Goal: Task Accomplishment & Management: Use online tool/utility

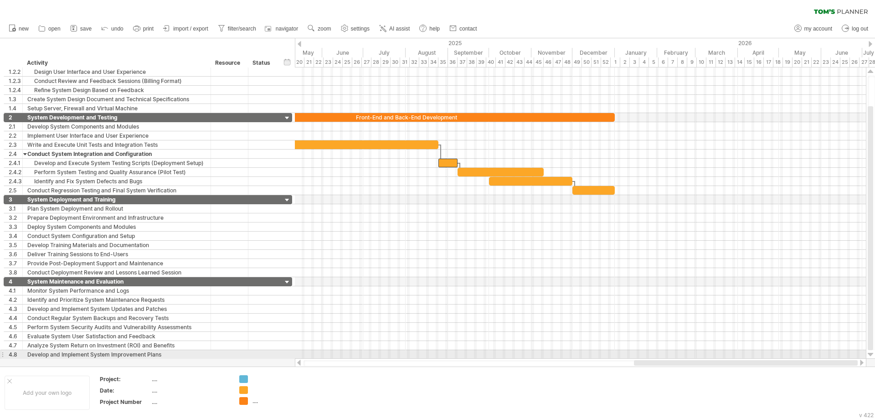
drag, startPoint x: 563, startPoint y: 365, endPoint x: 795, endPoint y: 344, distance: 232.9
click at [801, 351] on div "Trying to reach [DOMAIN_NAME] Connected again... 0% clear filter new 1" at bounding box center [437, 209] width 875 height 419
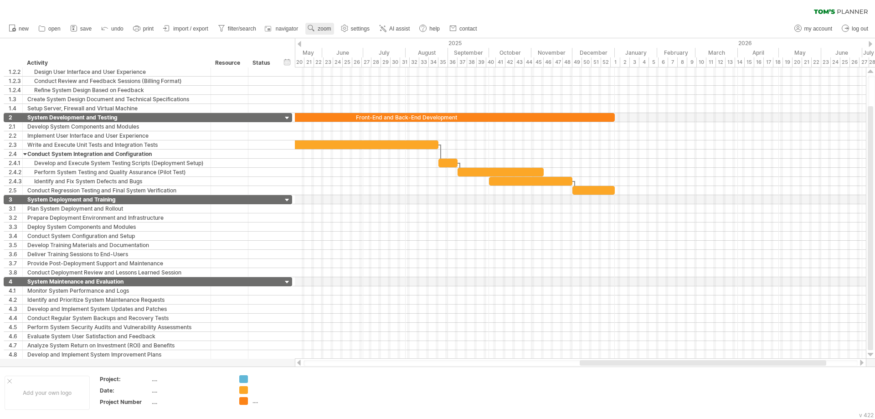
click at [323, 29] on span "zoom" at bounding box center [324, 29] width 13 height 6
click at [355, 56] on div "Week" at bounding box center [352, 55] width 51 height 15
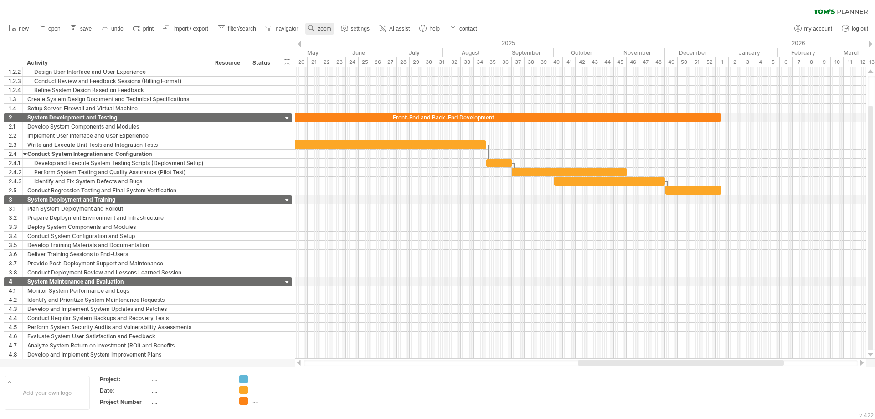
click at [328, 31] on span "zoom" at bounding box center [324, 29] width 13 height 6
click at [353, 75] on div "Day" at bounding box center [358, 72] width 51 height 15
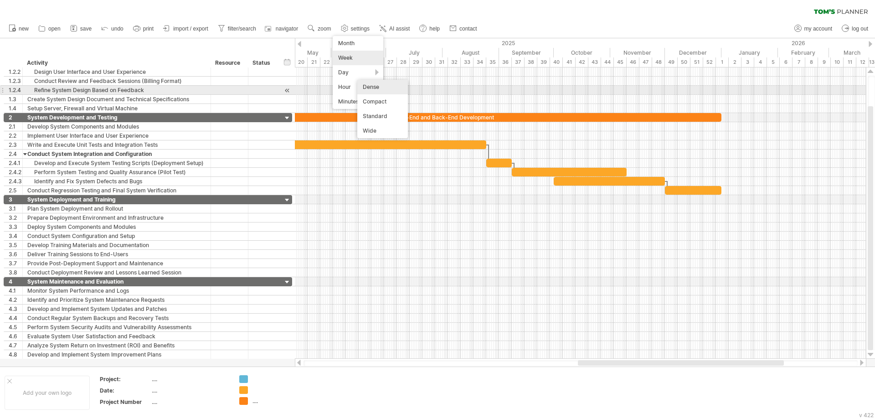
click at [367, 88] on div "Dense" at bounding box center [382, 87] width 51 height 15
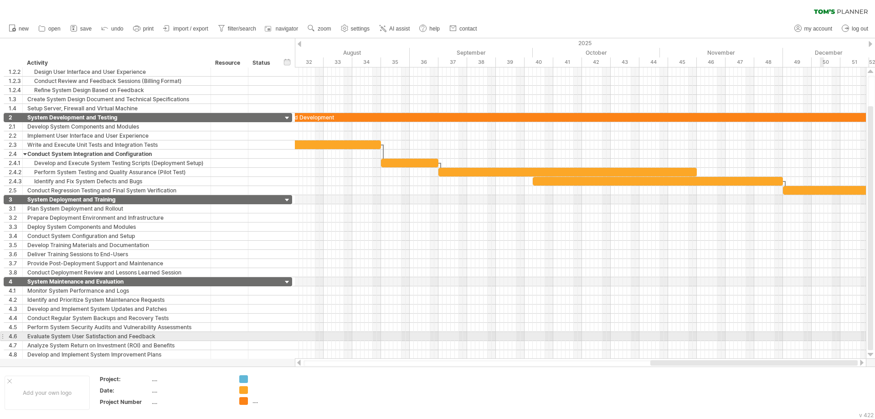
drag, startPoint x: 606, startPoint y: 363, endPoint x: 820, endPoint y: 332, distance: 216.5
click at [820, 332] on div "Trying to reach [DOMAIN_NAME] Connected again... 0% clear filter new 1" at bounding box center [437, 209] width 875 height 419
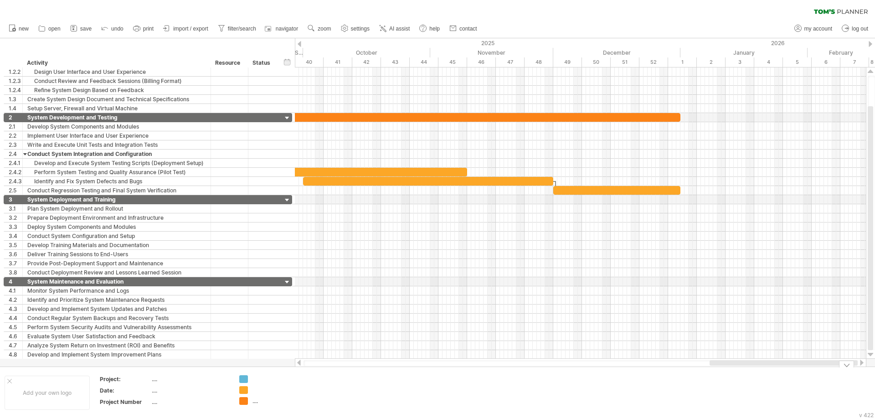
drag, startPoint x: 772, startPoint y: 363, endPoint x: 865, endPoint y: 367, distance: 92.2
click at [865, 367] on div "Trying to reach [DOMAIN_NAME] Connected again... 0% clear filter new 1" at bounding box center [437, 209] width 875 height 419
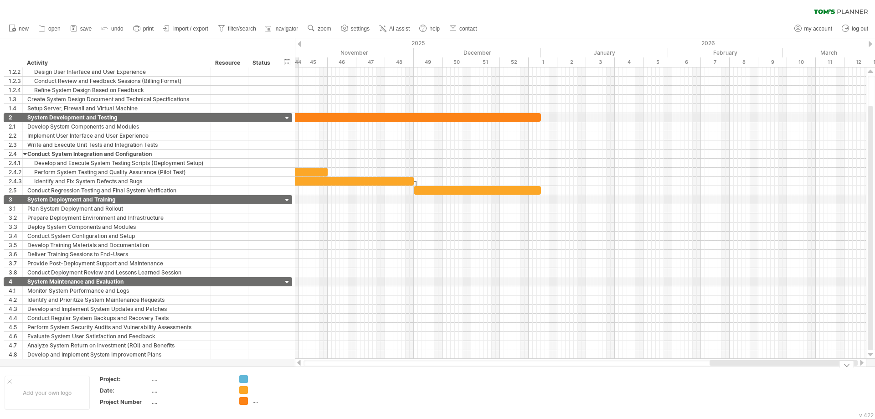
drag, startPoint x: 699, startPoint y: 363, endPoint x: 770, endPoint y: 373, distance: 71.4
click at [770, 373] on div "Trying to reach [DOMAIN_NAME] Connected again... 0% clear filter new 1" at bounding box center [437, 209] width 875 height 419
click at [872, 45] on div at bounding box center [871, 44] width 4 height 6
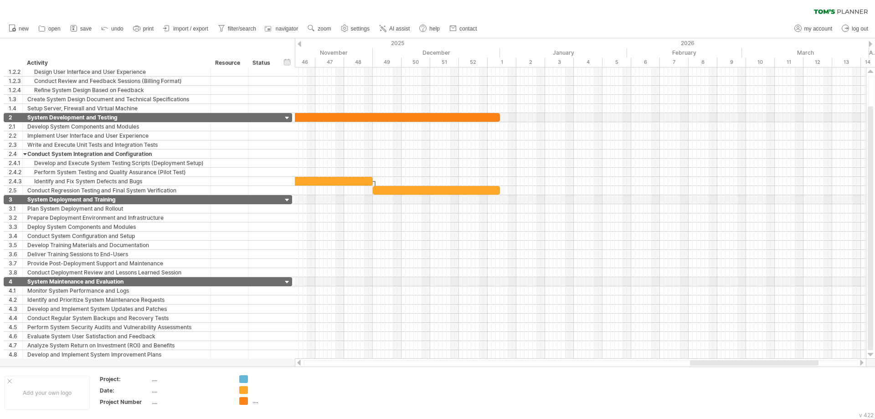
click at [872, 45] on div at bounding box center [871, 44] width 4 height 6
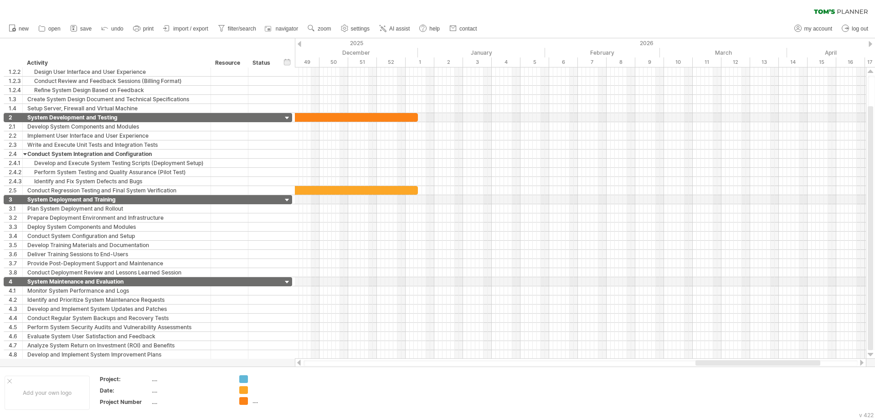
click at [872, 45] on div at bounding box center [871, 44] width 4 height 6
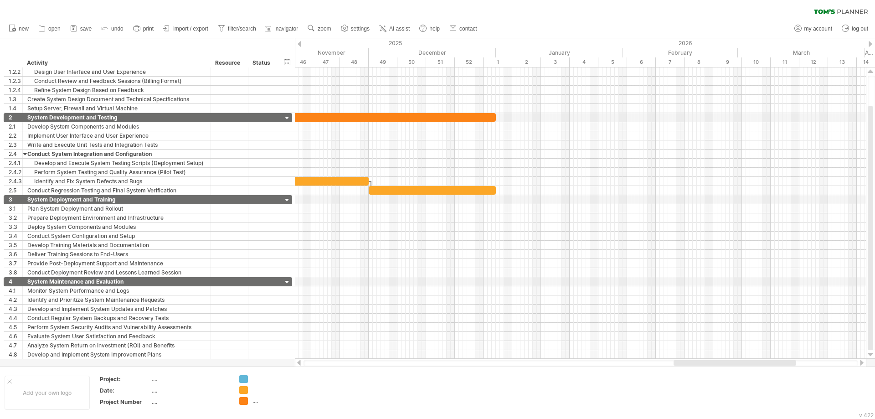
drag, startPoint x: 742, startPoint y: 365, endPoint x: 717, endPoint y: 363, distance: 24.6
click at [717, 363] on div at bounding box center [735, 362] width 123 height 5
click at [710, 365] on div at bounding box center [749, 362] width 121 height 5
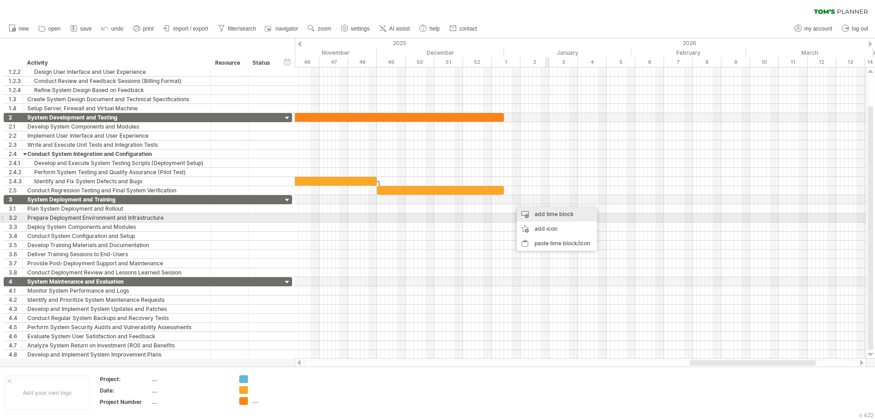
click at [557, 216] on div "add time block" at bounding box center [557, 214] width 80 height 15
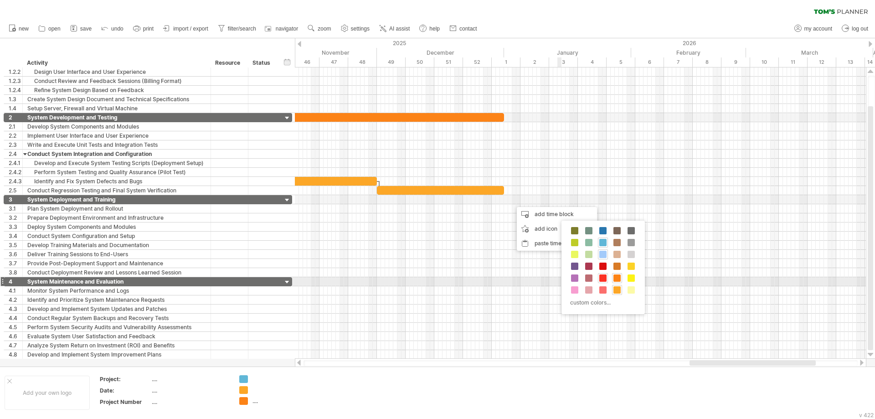
click at [602, 279] on span at bounding box center [602, 277] width 7 height 7
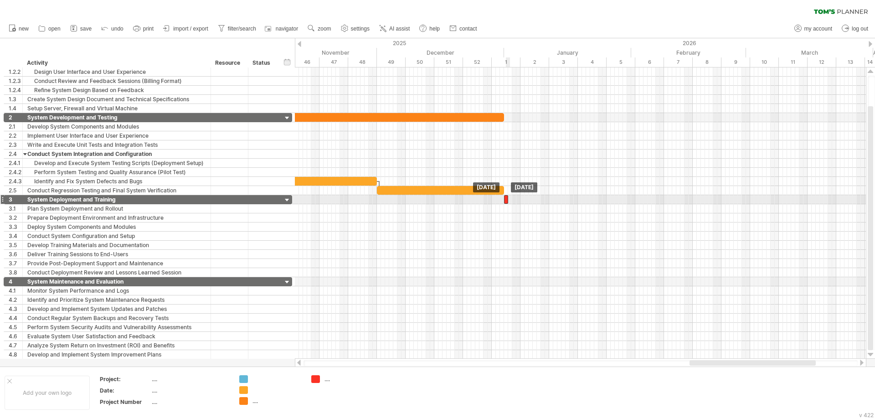
drag, startPoint x: 514, startPoint y: 200, endPoint x: 507, endPoint y: 201, distance: 7.3
click at [507, 201] on div at bounding box center [506, 199] width 4 height 9
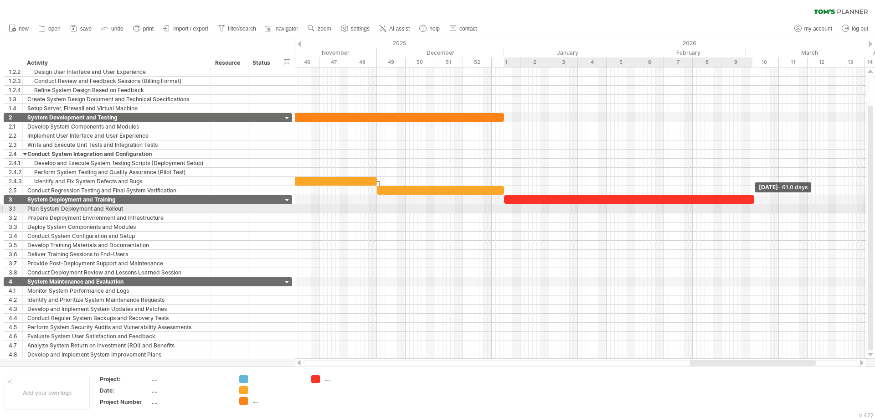
drag, startPoint x: 509, startPoint y: 201, endPoint x: 755, endPoint y: 208, distance: 246.2
click at [755, 208] on div "Flow Development Overall System Model Staff, Doctor, and Billing Interface Refi…" at bounding box center [580, 212] width 571 height 291
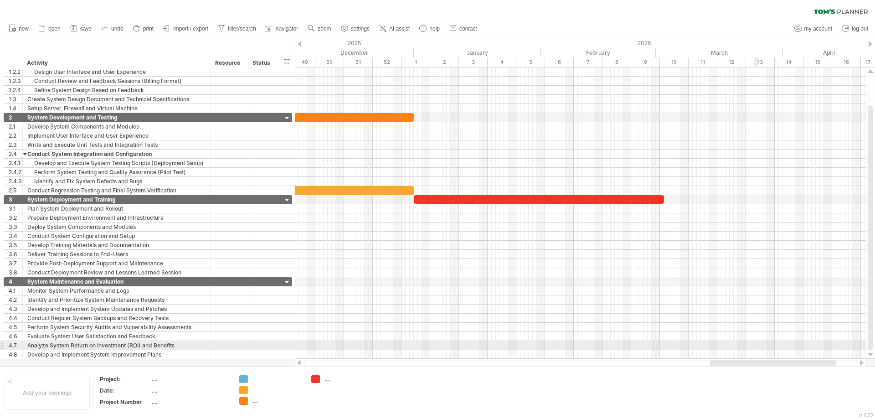
drag, startPoint x: 737, startPoint y: 361, endPoint x: 757, endPoint y: 349, distance: 23.8
click at [757, 349] on div "Trying to reach [DOMAIN_NAME] Connected again... 0% clear filter new 1" at bounding box center [437, 209] width 875 height 419
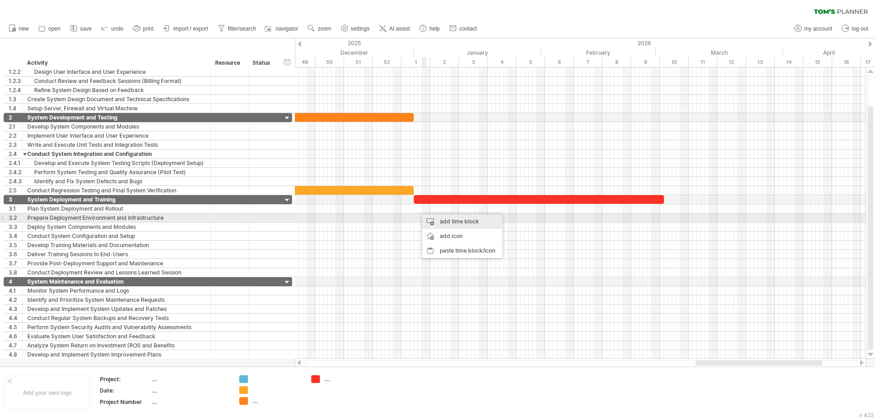
click at [432, 219] on div "add time block" at bounding box center [462, 221] width 80 height 15
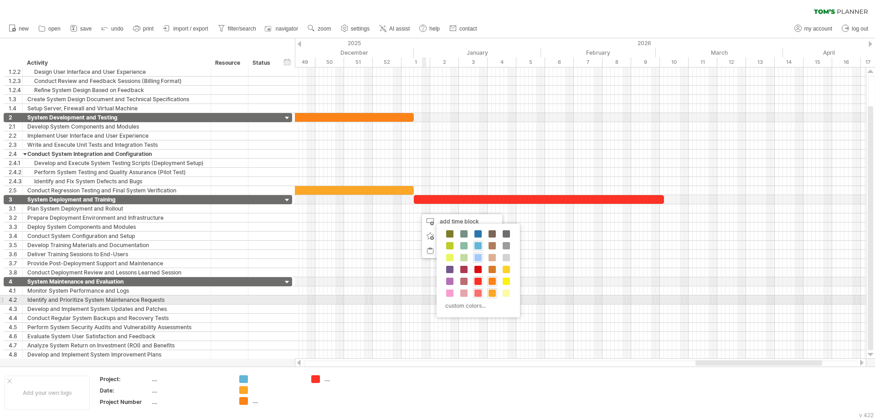
click at [483, 296] on div at bounding box center [478, 293] width 10 height 10
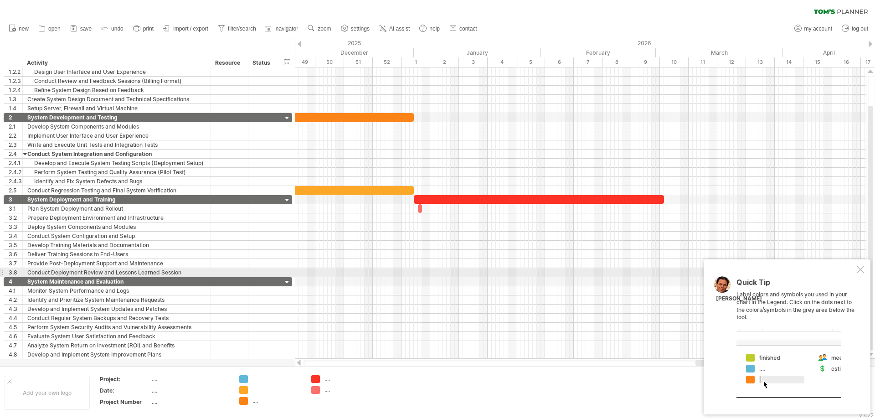
click at [860, 270] on div at bounding box center [860, 269] width 7 height 7
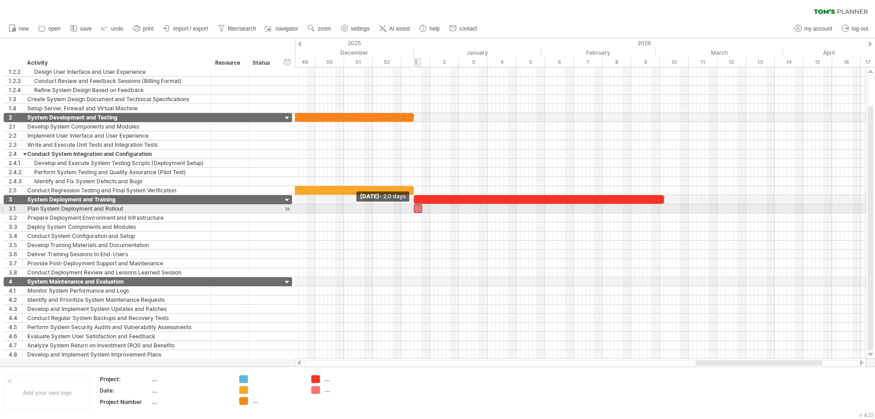
click at [415, 209] on span at bounding box center [414, 208] width 4 height 9
drag, startPoint x: 420, startPoint y: 209, endPoint x: 428, endPoint y: 207, distance: 7.9
click at [428, 207] on div at bounding box center [422, 208] width 16 height 9
drag, startPoint x: 422, startPoint y: 210, endPoint x: 407, endPoint y: 212, distance: 15.2
click at [407, 212] on div at bounding box center [407, 208] width 16 height 9
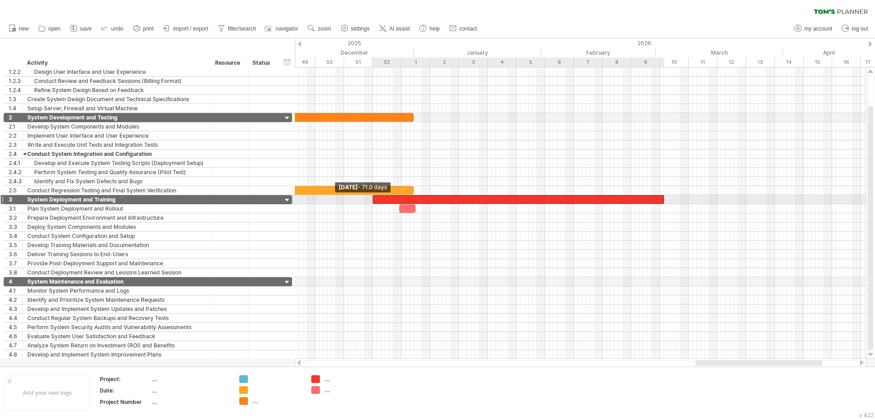
drag, startPoint x: 414, startPoint y: 200, endPoint x: 374, endPoint y: 201, distance: 40.6
click at [374, 201] on span at bounding box center [373, 199] width 4 height 9
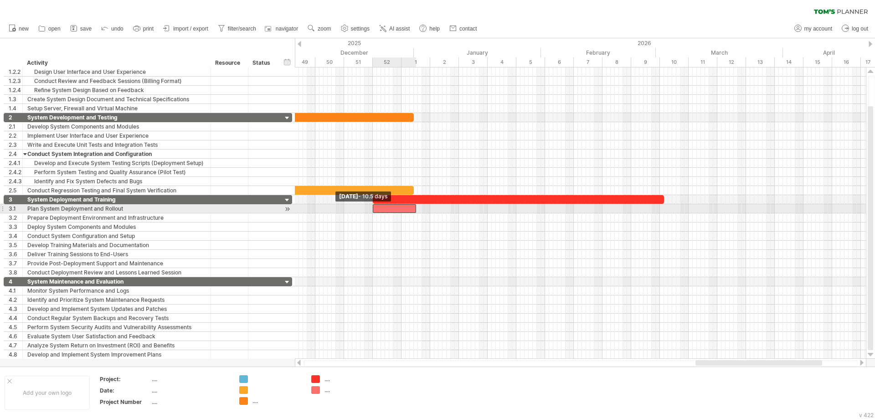
drag, startPoint x: 399, startPoint y: 208, endPoint x: 373, endPoint y: 208, distance: 25.5
click at [373, 208] on span at bounding box center [373, 208] width 4 height 9
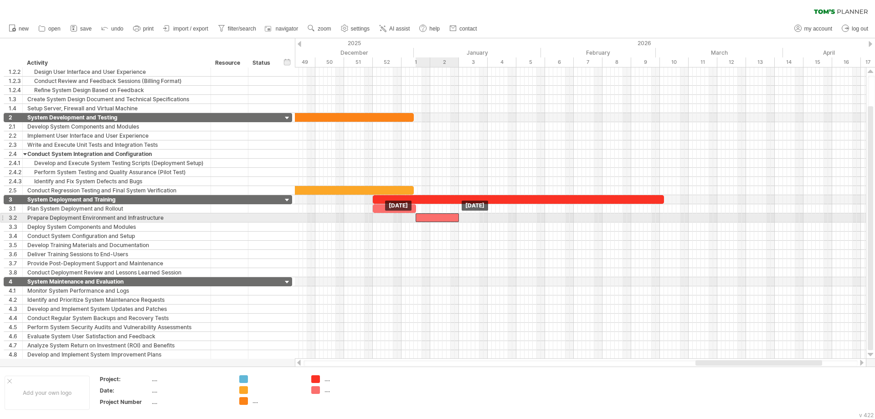
drag, startPoint x: 403, startPoint y: 209, endPoint x: 447, endPoint y: 218, distance: 44.2
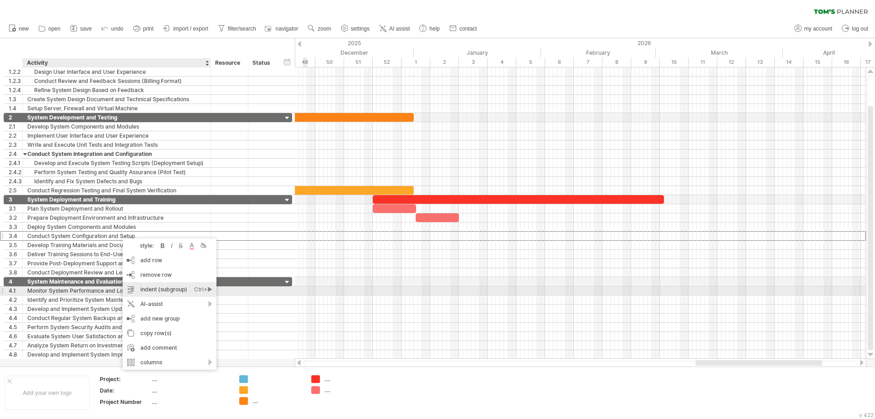
click at [164, 291] on div "indent (subgroup) Ctrl+► Cmd+►" at bounding box center [170, 289] width 94 height 15
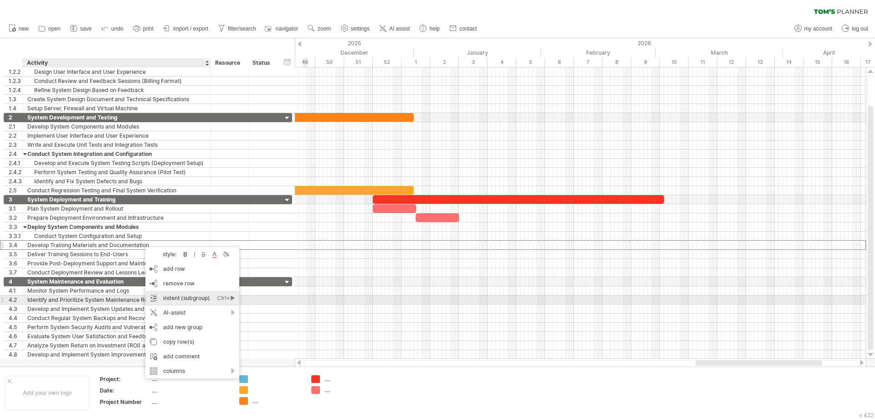
click at [174, 299] on div "indent (subgroup) Ctrl+► Cmd+►" at bounding box center [192, 298] width 94 height 15
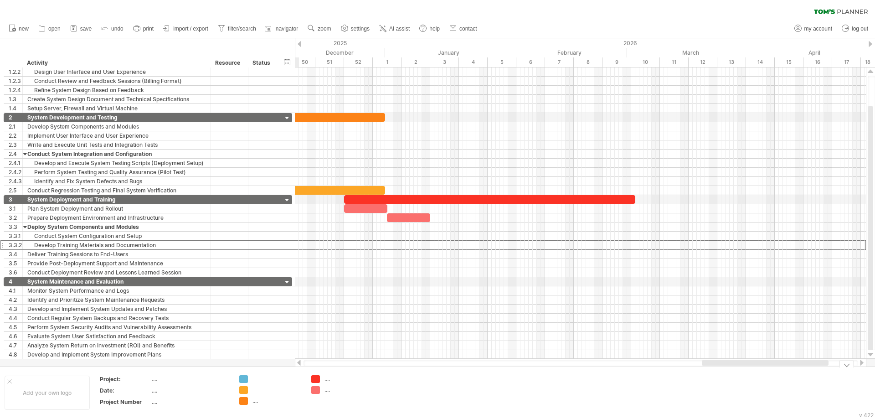
drag, startPoint x: 729, startPoint y: 364, endPoint x: 736, endPoint y: 367, distance: 7.1
click at [736, 367] on div "Trying to reach [DOMAIN_NAME] Connected again... 0% clear filter new 1" at bounding box center [437, 209] width 875 height 419
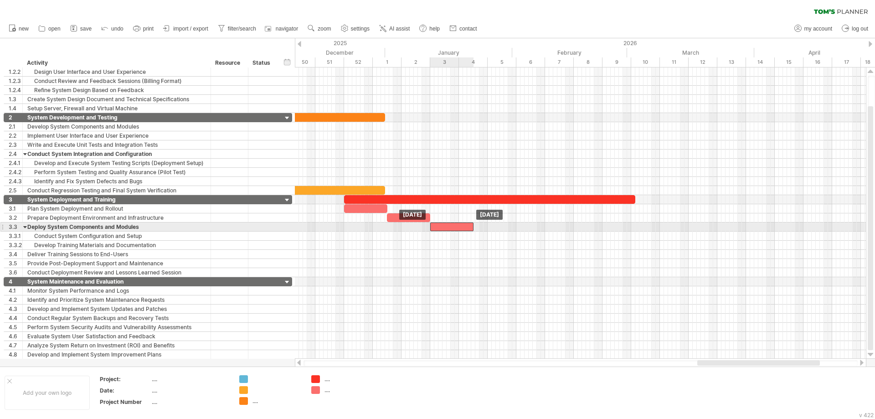
drag, startPoint x: 419, startPoint y: 219, endPoint x: 462, endPoint y: 227, distance: 43.5
drag, startPoint x: 474, startPoint y: 226, endPoint x: 460, endPoint y: 226, distance: 13.7
click at [460, 226] on span at bounding box center [459, 226] width 4 height 9
drag, startPoint x: 458, startPoint y: 226, endPoint x: 487, endPoint y: 226, distance: 28.3
click at [487, 226] on span at bounding box center [488, 226] width 4 height 9
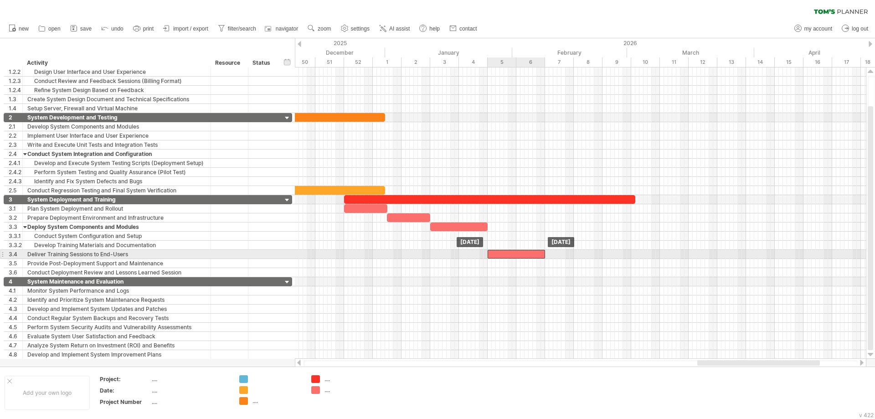
drag, startPoint x: 461, startPoint y: 223, endPoint x: 518, endPoint y: 253, distance: 64.8
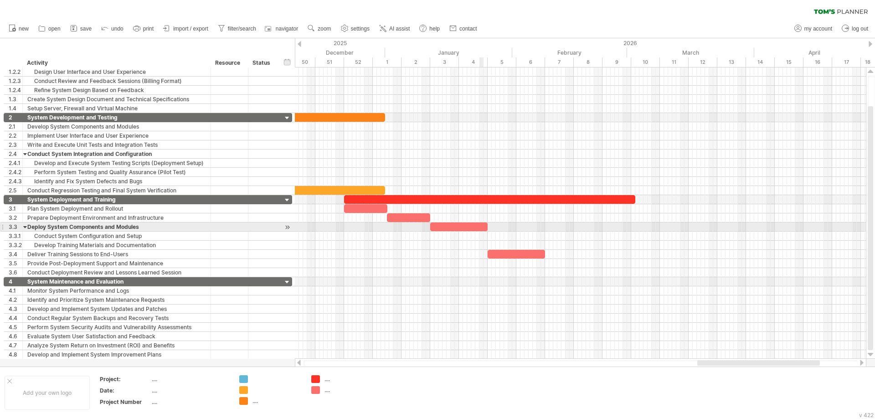
click at [483, 224] on div at bounding box center [458, 226] width 57 height 9
drag, startPoint x: 487, startPoint y: 227, endPoint x: 458, endPoint y: 226, distance: 28.7
click at [458, 226] on span at bounding box center [459, 226] width 4 height 9
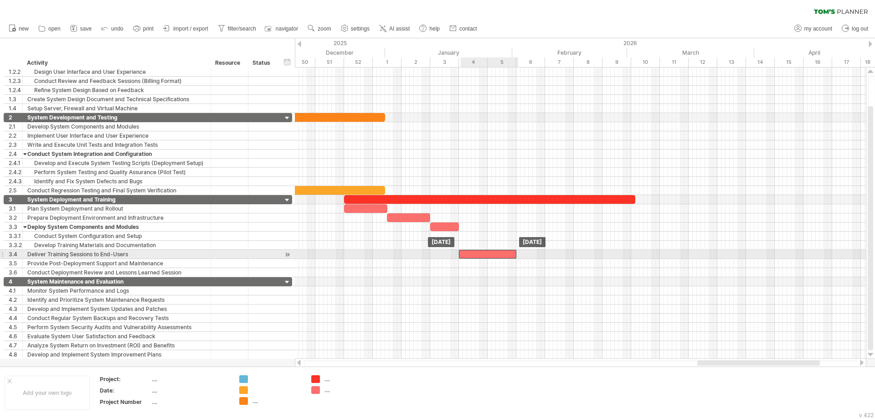
drag, startPoint x: 511, startPoint y: 254, endPoint x: 484, endPoint y: 255, distance: 27.8
click at [484, 255] on div at bounding box center [487, 254] width 57 height 9
click at [512, 257] on span at bounding box center [512, 254] width 4 height 9
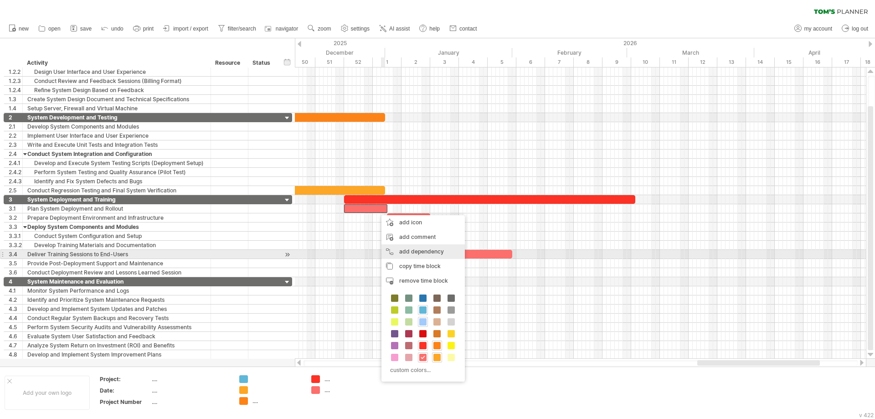
click at [413, 253] on div "add dependency You can use dependencies when you require tasks to be done in a …" at bounding box center [422, 251] width 83 height 15
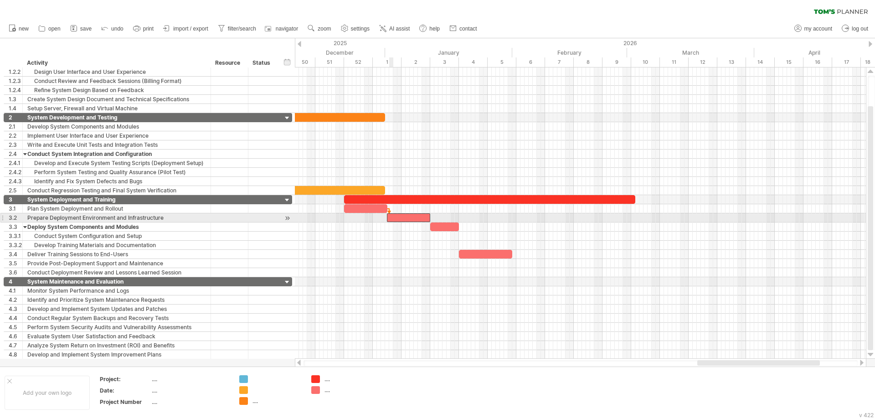
click at [391, 218] on div at bounding box center [408, 217] width 43 height 9
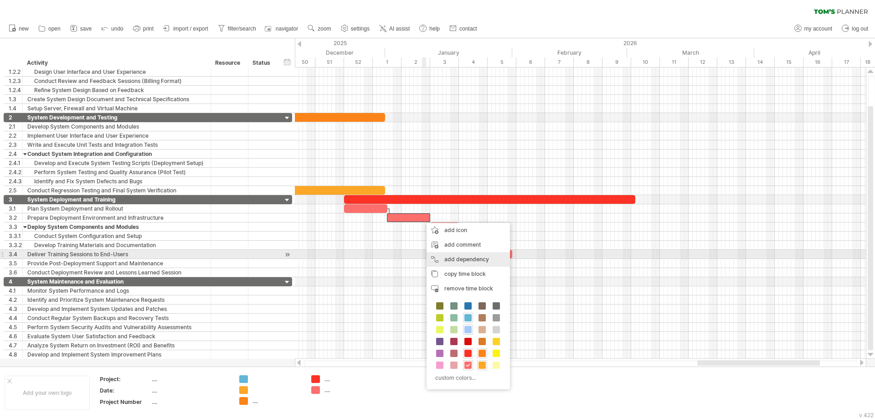
click at [449, 257] on div "add dependency You can use dependencies when you require tasks to be done in a …" at bounding box center [468, 259] width 83 height 15
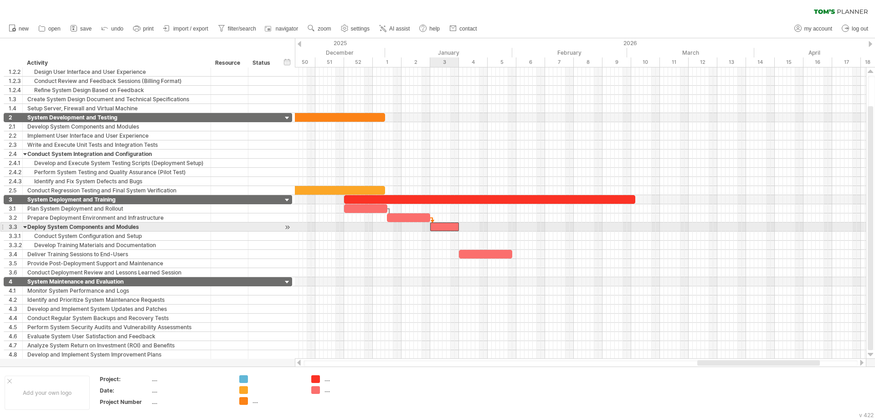
click at [441, 227] on div at bounding box center [444, 226] width 29 height 9
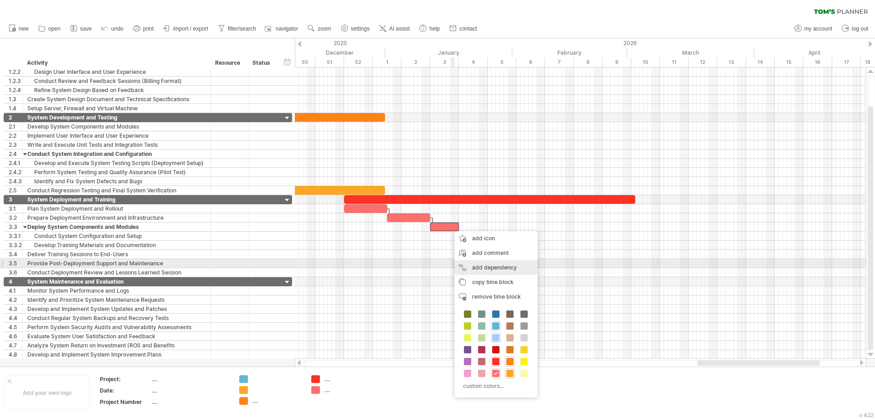
click at [474, 266] on div "add dependency You can use dependencies when you require tasks to be done in a …" at bounding box center [495, 267] width 83 height 15
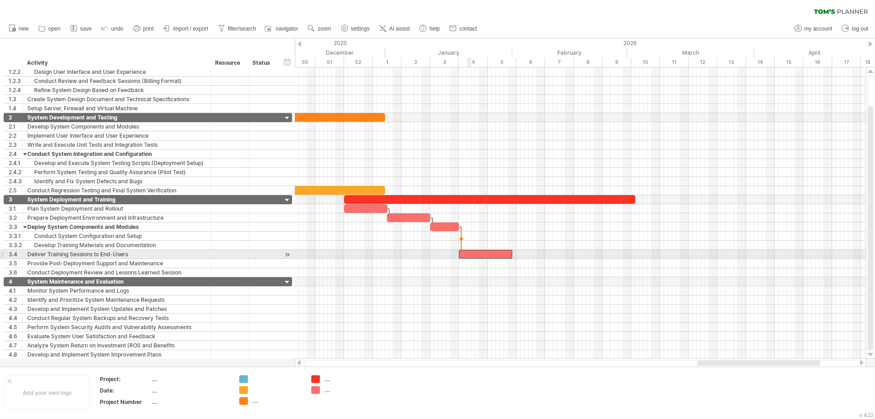
click at [471, 255] on div at bounding box center [485, 254] width 53 height 9
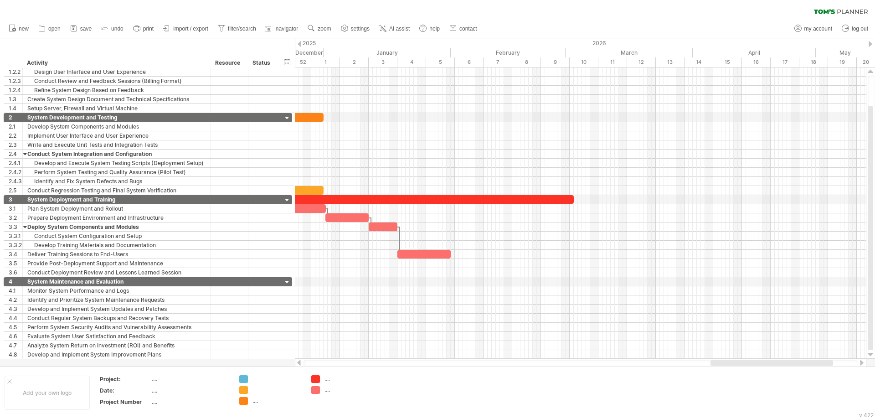
drag, startPoint x: 730, startPoint y: 365, endPoint x: 743, endPoint y: 366, distance: 13.2
click at [743, 366] on div at bounding box center [581, 363] width 554 height 6
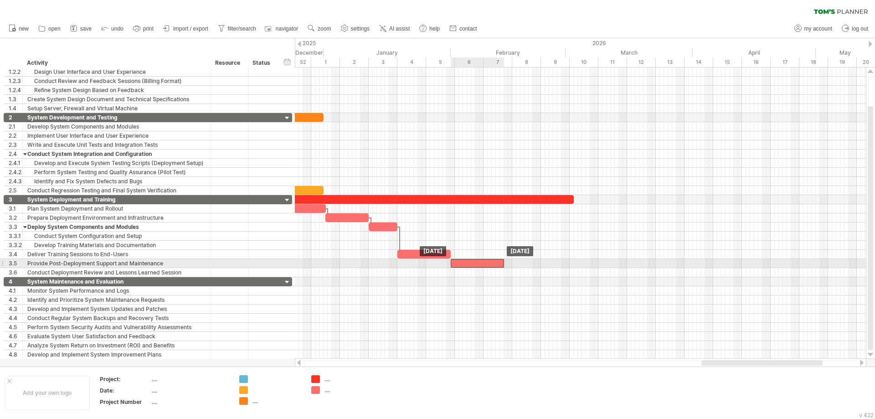
drag, startPoint x: 428, startPoint y: 254, endPoint x: 481, endPoint y: 264, distance: 53.8
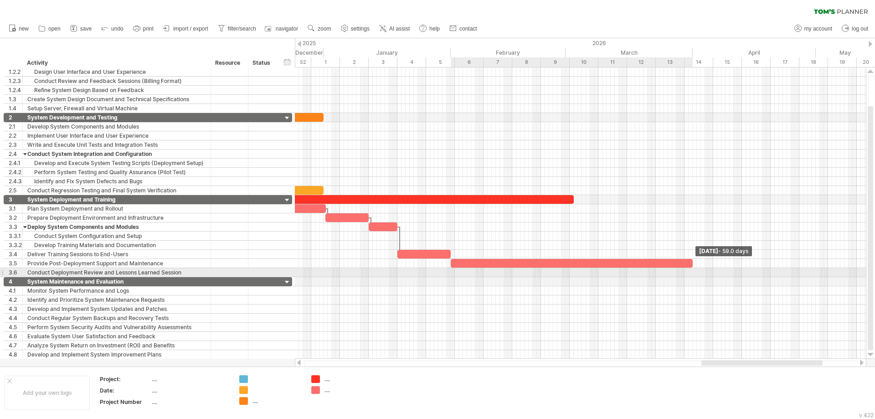
drag, startPoint x: 504, startPoint y: 262, endPoint x: 692, endPoint y: 274, distance: 188.7
click at [692, 274] on div "Flow Development Overall System Model Staff, Doctor, and Billing Interface Refi…" at bounding box center [580, 212] width 571 height 291
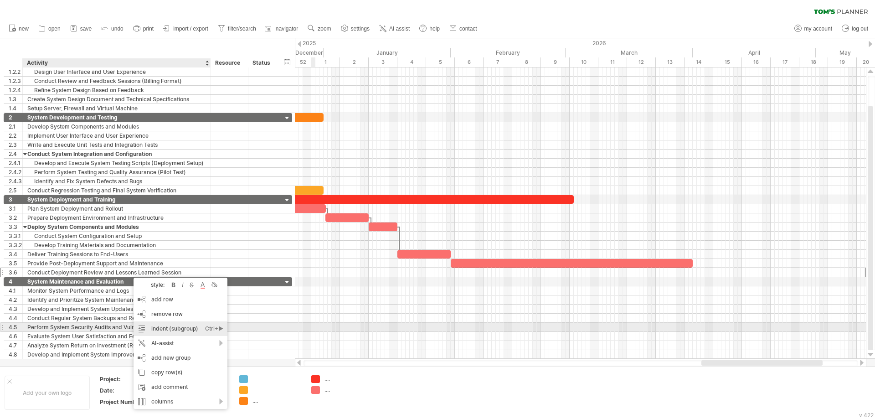
click at [171, 328] on div "indent (subgroup) Ctrl+► Cmd+►" at bounding box center [181, 328] width 94 height 15
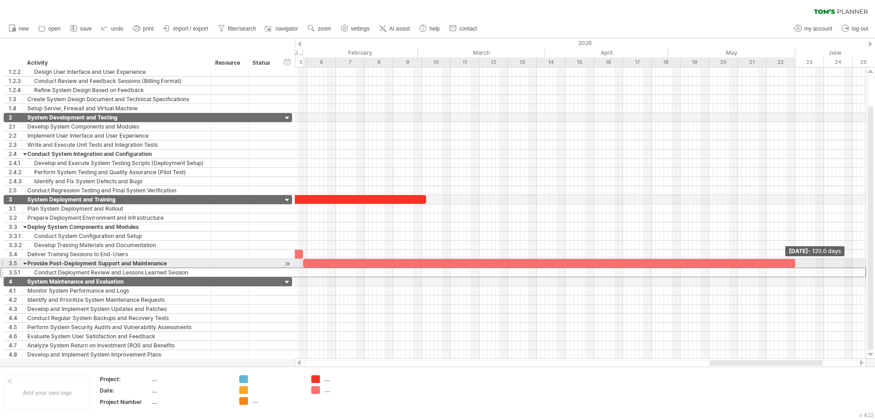
drag, startPoint x: 693, startPoint y: 264, endPoint x: 796, endPoint y: 268, distance: 103.0
click at [796, 268] on div "Flow Development Overall System Model Staff, Doctor, and Billing Interface Refi…" at bounding box center [580, 212] width 571 height 291
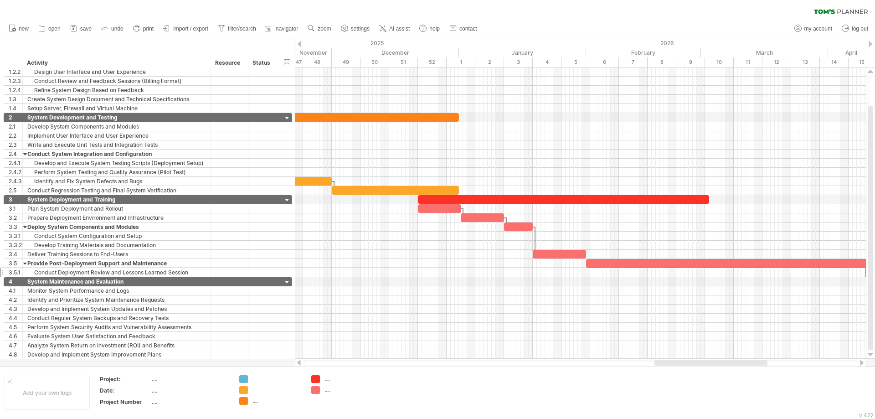
drag, startPoint x: 722, startPoint y: 363, endPoint x: 667, endPoint y: 362, distance: 55.2
click at [667, 362] on div at bounding box center [710, 362] width 113 height 5
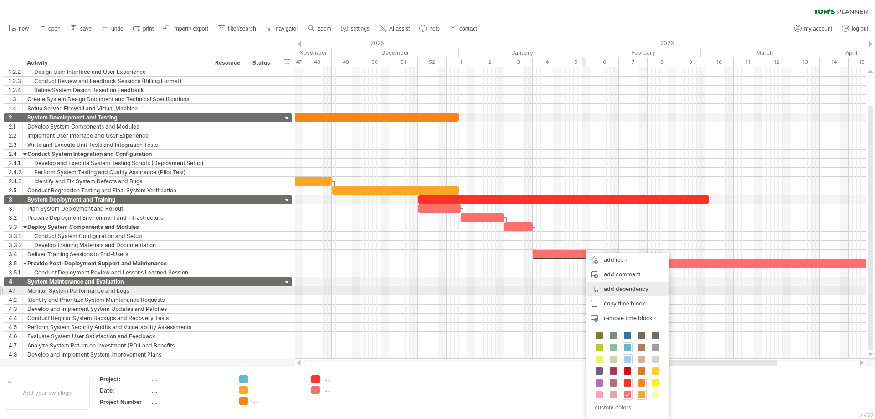
click at [602, 287] on div "add dependency You can use dependencies when you require tasks to be done in a …" at bounding box center [627, 289] width 83 height 15
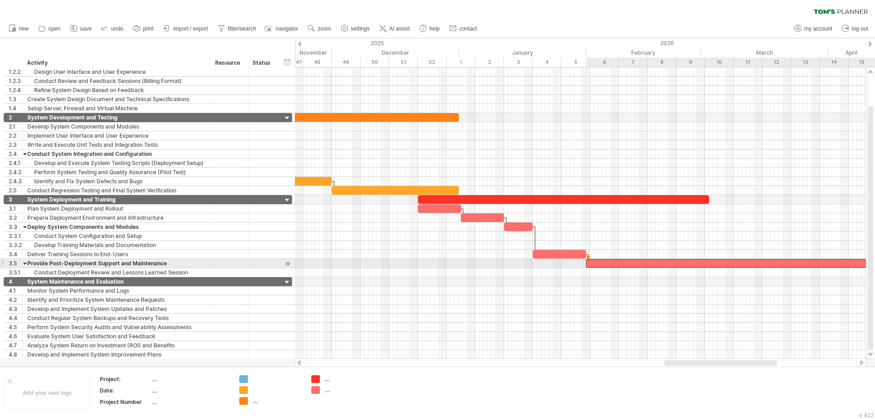
click at [598, 264] on div at bounding box center [832, 263] width 492 height 9
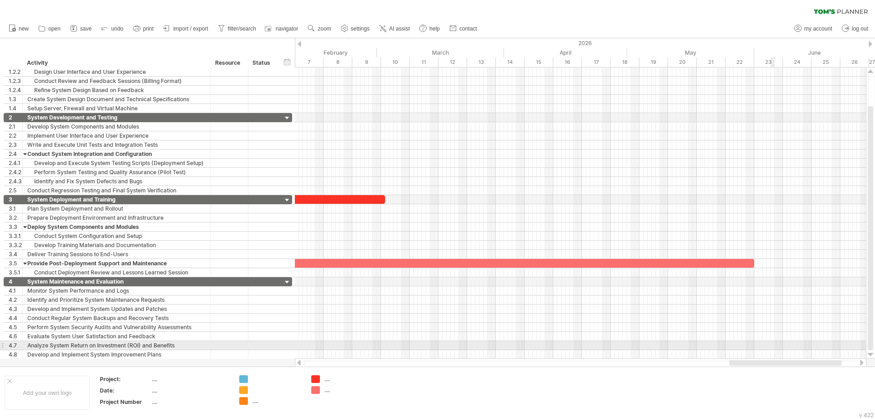
drag, startPoint x: 709, startPoint y: 363, endPoint x: 774, endPoint y: 346, distance: 66.9
click at [774, 346] on div "Trying to reach [DOMAIN_NAME] Connected again... 0% clear filter new 1" at bounding box center [437, 209] width 875 height 419
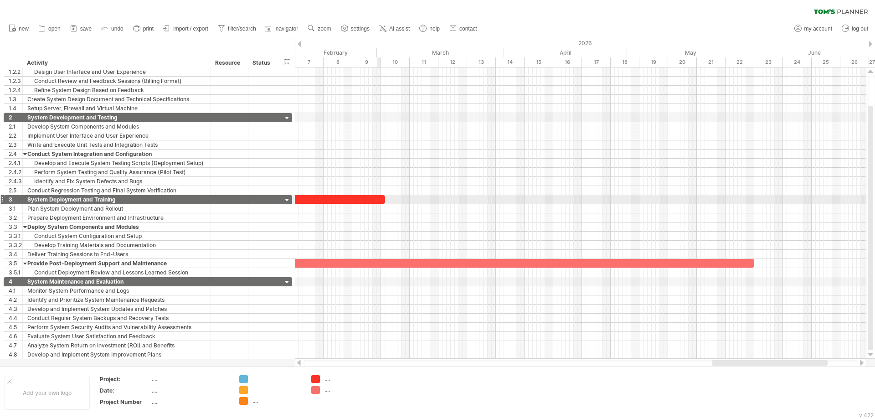
click at [377, 199] on div at bounding box center [239, 199] width 291 height 9
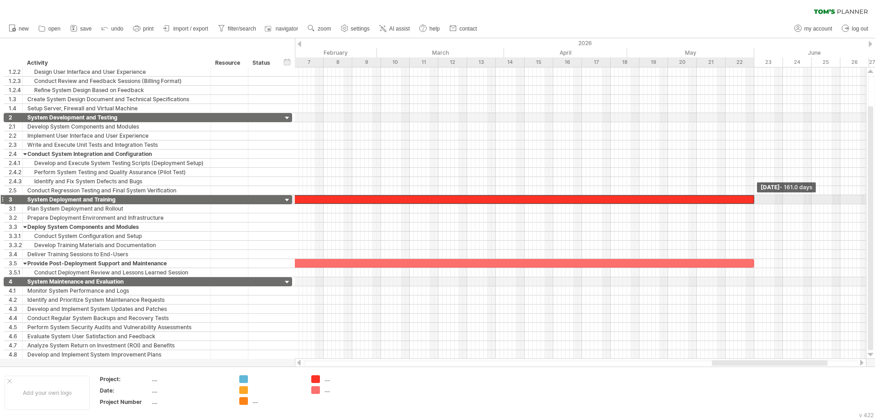
drag, startPoint x: 385, startPoint y: 198, endPoint x: 755, endPoint y: 201, distance: 370.1
click at [755, 201] on span at bounding box center [754, 199] width 4 height 9
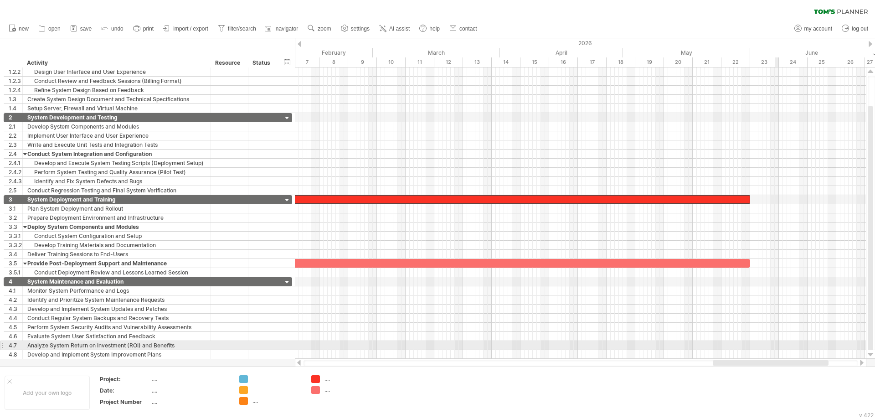
drag, startPoint x: 775, startPoint y: 365, endPoint x: 776, endPoint y: 342, distance: 22.3
click at [776, 342] on div "Trying to reach [DOMAIN_NAME] Connected again... 0% clear filter new 1" at bounding box center [437, 209] width 875 height 419
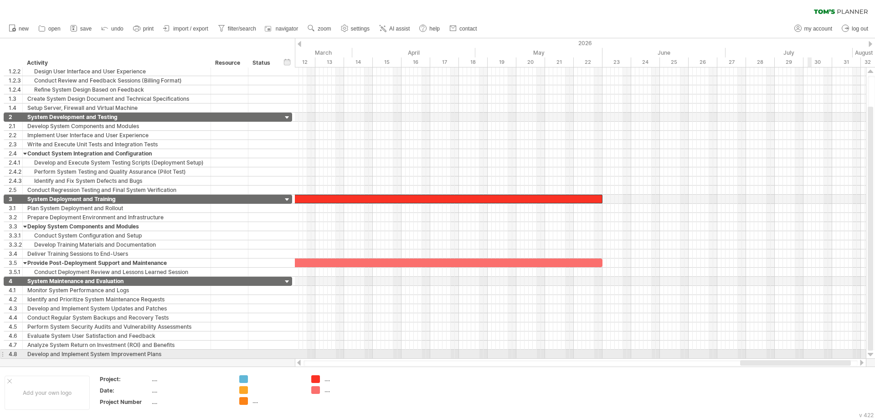
drag, startPoint x: 781, startPoint y: 365, endPoint x: 809, endPoint y: 356, distance: 29.4
click at [809, 356] on div "Trying to reach [DOMAIN_NAME] Connected again... 0% clear filter new 1" at bounding box center [437, 209] width 875 height 419
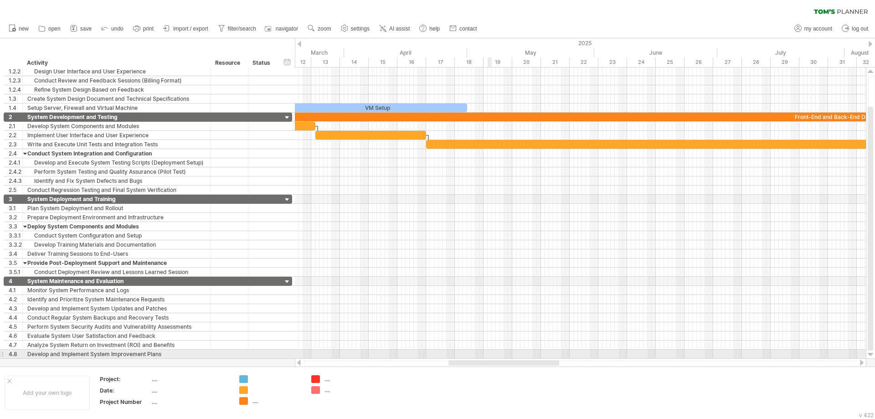
drag, startPoint x: 762, startPoint y: 364, endPoint x: 481, endPoint y: 345, distance: 280.9
click at [487, 351] on div "Trying to reach [DOMAIN_NAME] Connected again... 0% clear filter new 1" at bounding box center [437, 209] width 875 height 419
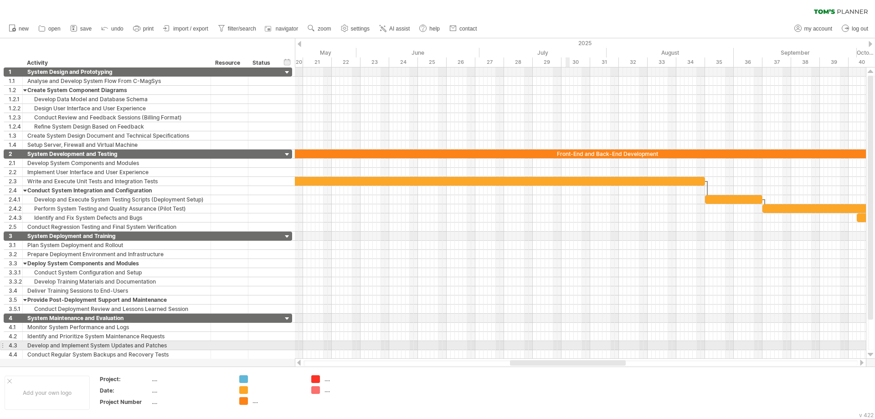
drag, startPoint x: 516, startPoint y: 363, endPoint x: 566, endPoint y: 345, distance: 53.9
click at [566, 345] on div "Trying to reach [DOMAIN_NAME] Connected again... 0% clear filter new 1" at bounding box center [437, 209] width 875 height 419
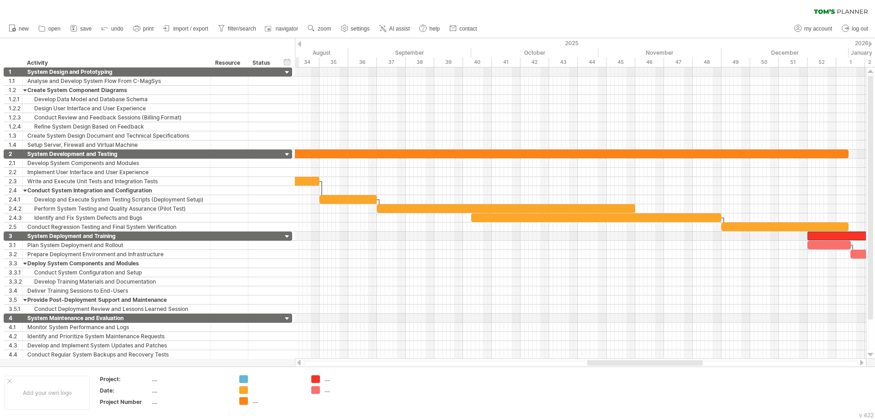
drag, startPoint x: 600, startPoint y: 365, endPoint x: 677, endPoint y: 362, distance: 77.1
click at [677, 362] on div at bounding box center [645, 362] width 116 height 5
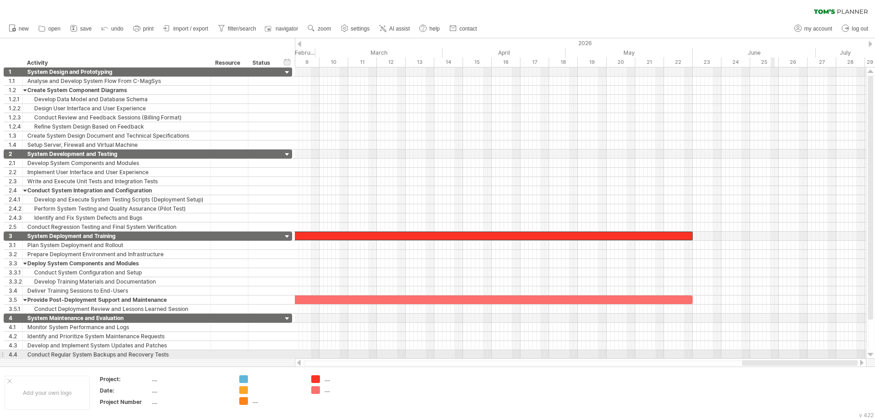
drag, startPoint x: 611, startPoint y: 362, endPoint x: 772, endPoint y: 358, distance: 160.9
click at [772, 358] on div "Trying to reach [DOMAIN_NAME] Connected again... 0% clear filter new 1" at bounding box center [437, 209] width 875 height 419
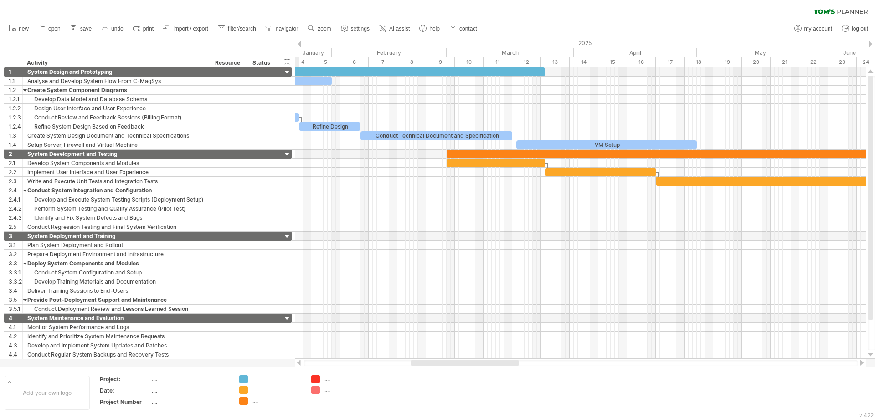
drag, startPoint x: 727, startPoint y: 364, endPoint x: 422, endPoint y: 362, distance: 304.4
click at [422, 362] on div at bounding box center [465, 362] width 108 height 5
click at [389, 70] on div at bounding box center [249, 71] width 591 height 9
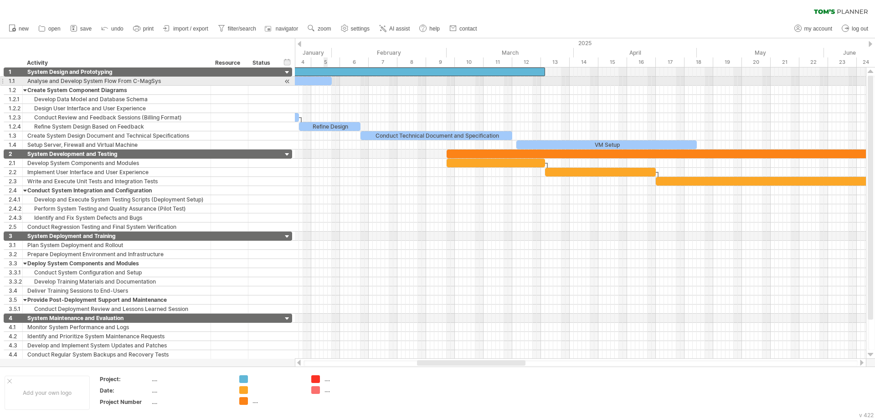
click at [324, 80] on div "Flow Development" at bounding box center [142, 81] width 377 height 9
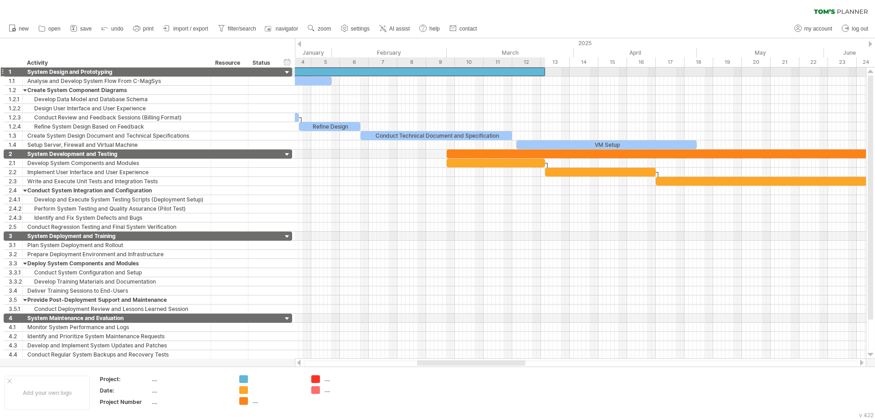
click at [350, 72] on div at bounding box center [249, 71] width 591 height 9
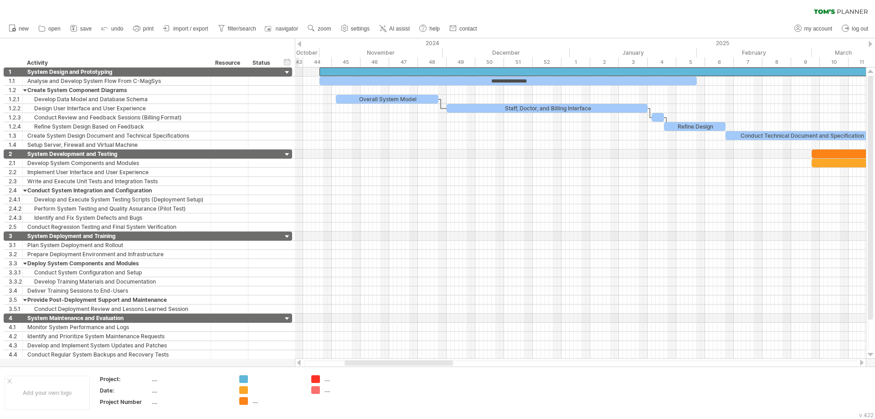
drag, startPoint x: 499, startPoint y: 365, endPoint x: 428, endPoint y: 360, distance: 70.9
click at [428, 360] on div at bounding box center [580, 362] width 571 height 9
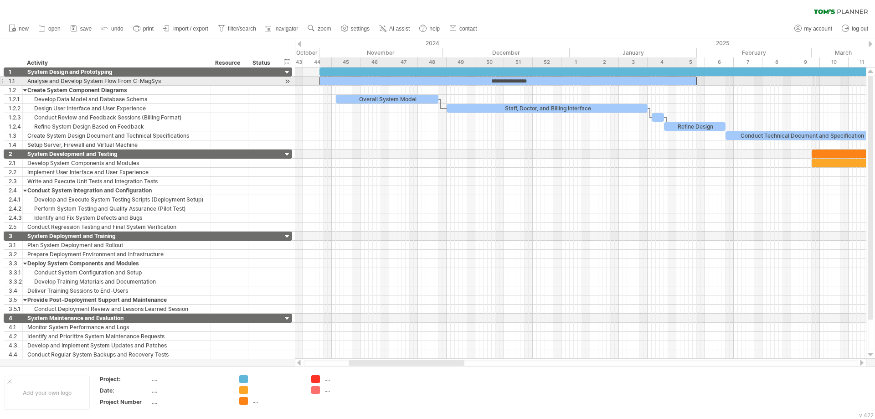
click at [443, 79] on div "**********" at bounding box center [507, 81] width 377 height 9
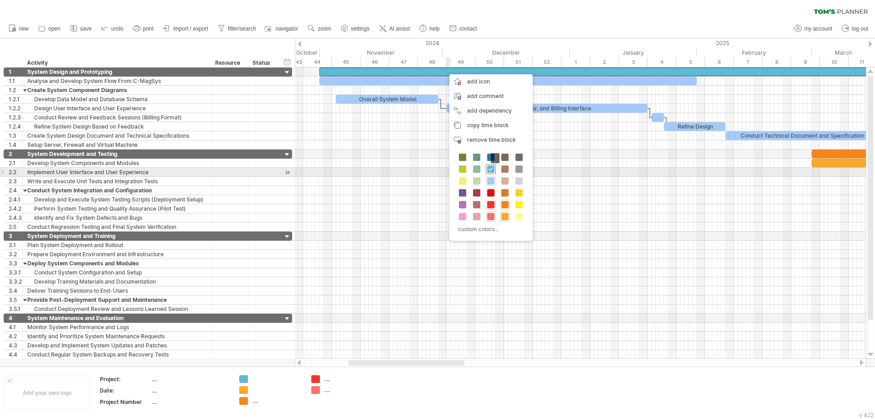
click at [492, 170] on span at bounding box center [490, 168] width 7 height 7
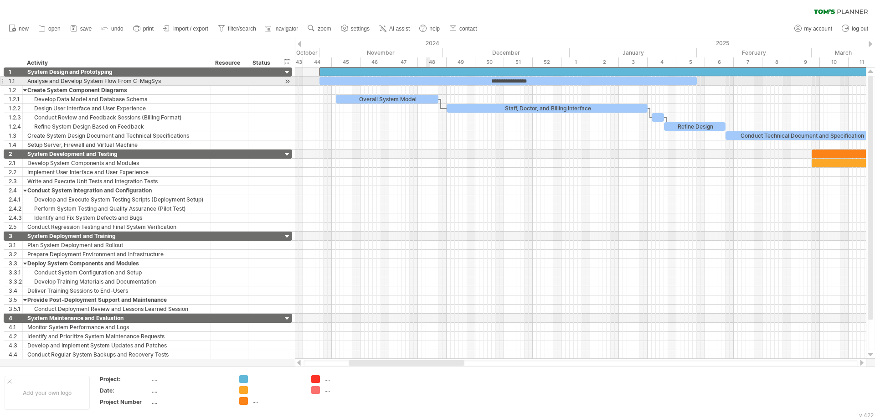
click at [426, 82] on div "**********" at bounding box center [507, 81] width 377 height 9
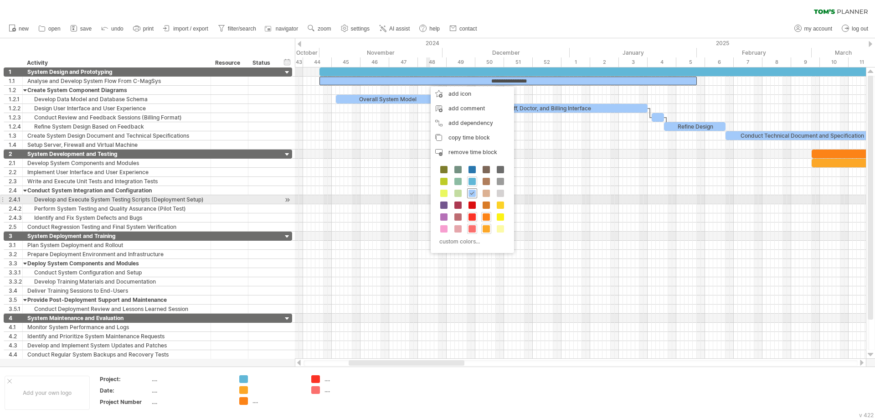
click at [474, 197] on div at bounding box center [472, 193] width 10 height 10
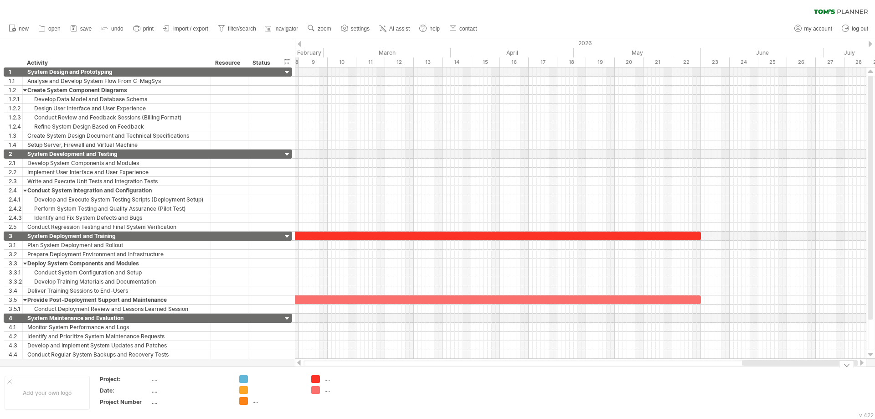
drag, startPoint x: 423, startPoint y: 364, endPoint x: 839, endPoint y: 369, distance: 415.7
click at [839, 369] on div "Trying to reach [DOMAIN_NAME] Connected again... 0% clear filter new 1" at bounding box center [437, 209] width 875 height 419
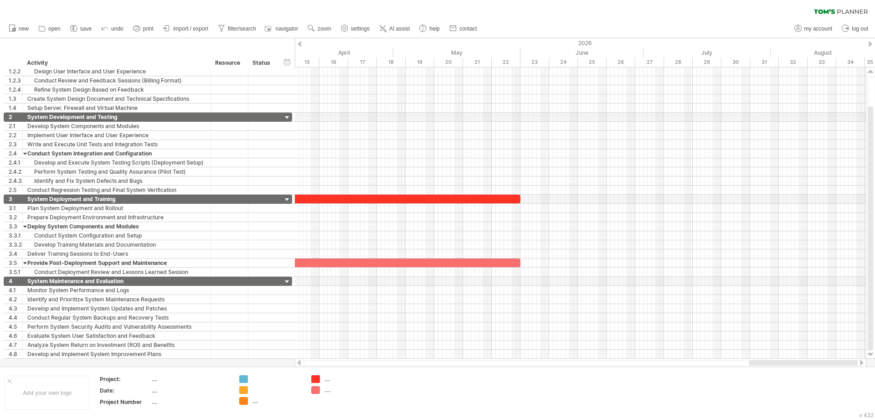
drag, startPoint x: 802, startPoint y: 364, endPoint x: 837, endPoint y: 364, distance: 34.6
click at [837, 364] on div at bounding box center [803, 362] width 109 height 5
click at [8, 381] on div "Add your own logo" at bounding box center [47, 393] width 85 height 34
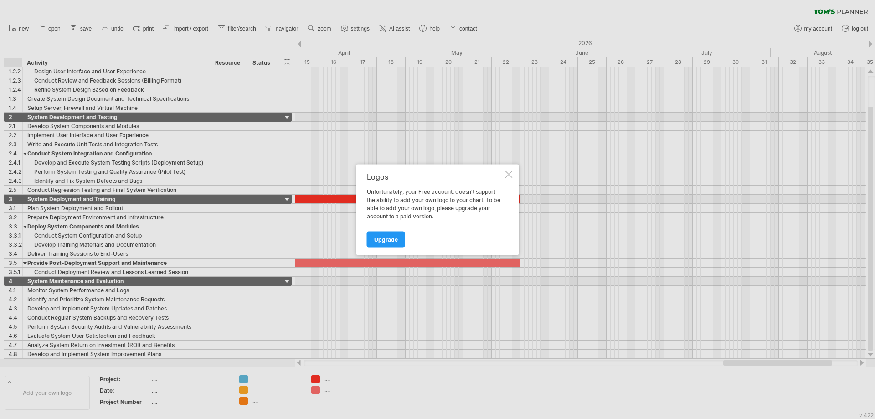
click at [510, 174] on div at bounding box center [508, 173] width 7 height 7
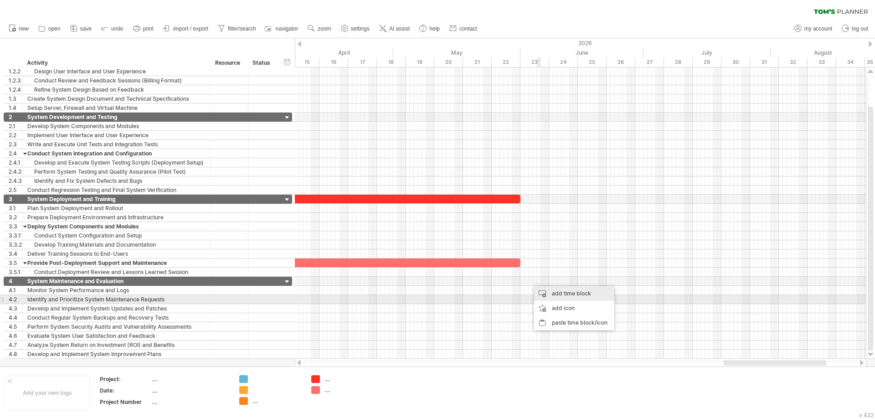
click at [546, 296] on div "add time block" at bounding box center [574, 293] width 80 height 15
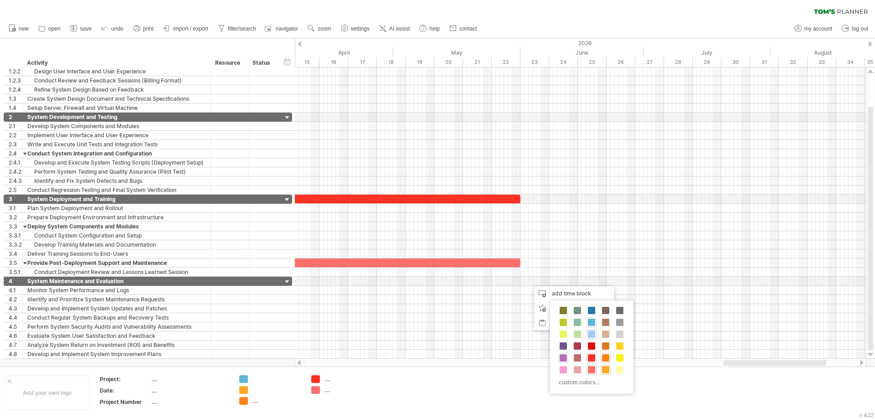
click at [561, 359] on span at bounding box center [563, 357] width 7 height 7
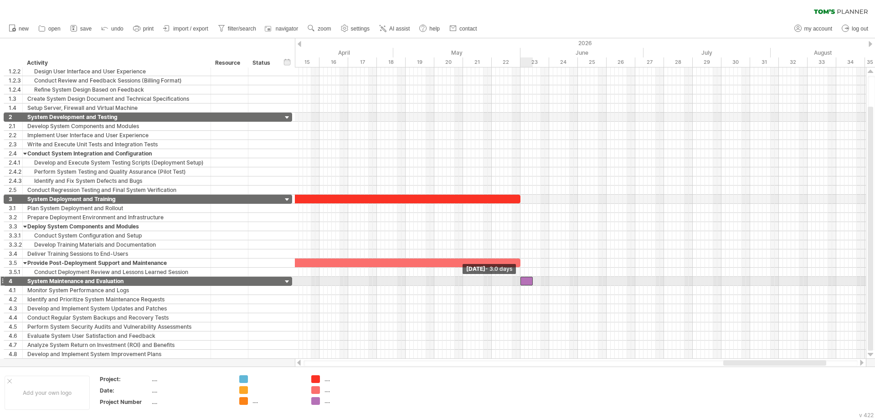
drag, startPoint x: 528, startPoint y: 283, endPoint x: 520, endPoint y: 284, distance: 7.8
click at [520, 284] on span at bounding box center [521, 281] width 4 height 9
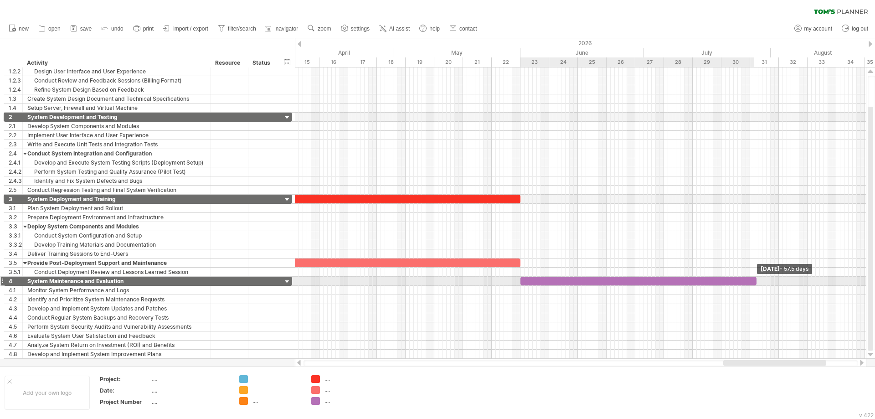
drag, startPoint x: 534, startPoint y: 283, endPoint x: 757, endPoint y: 282, distance: 222.9
click at [757, 282] on span at bounding box center [757, 281] width 4 height 9
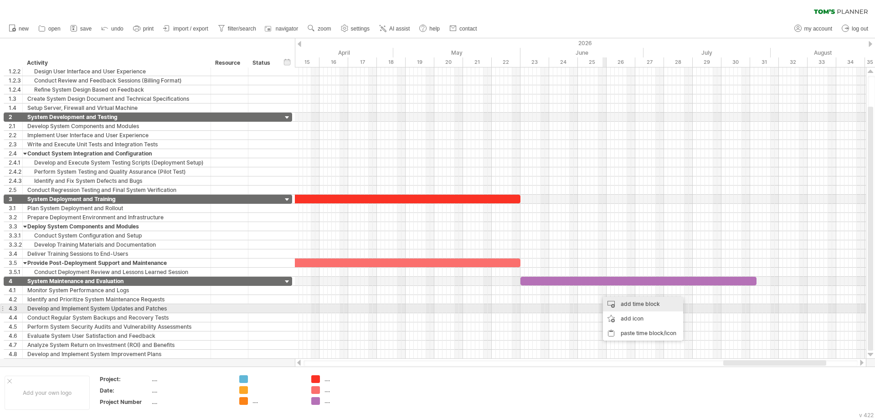
click at [631, 306] on div "add time block" at bounding box center [643, 304] width 80 height 15
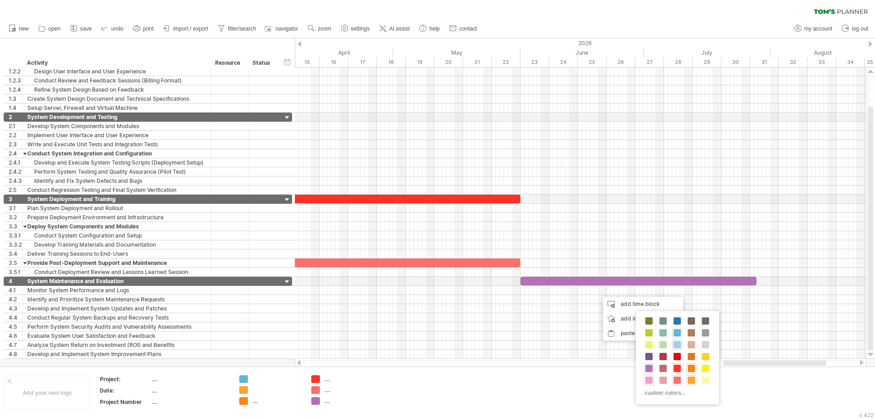
click at [650, 379] on span at bounding box center [648, 379] width 7 height 7
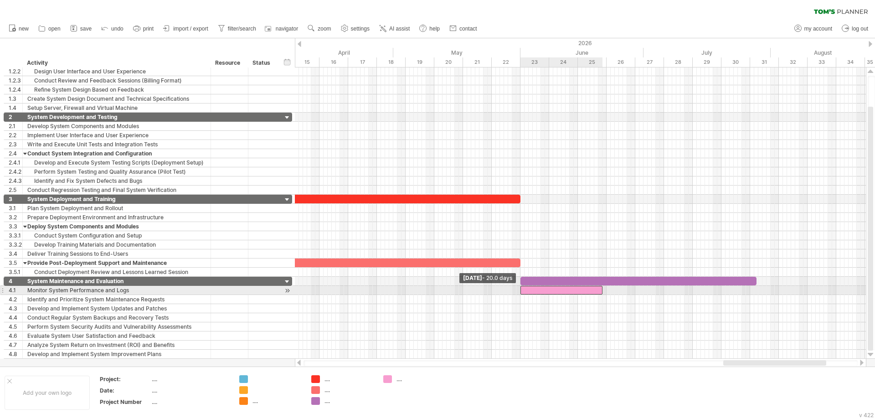
drag, startPoint x: 600, startPoint y: 292, endPoint x: 522, endPoint y: 293, distance: 77.9
click at [522, 293] on span at bounding box center [521, 290] width 4 height 9
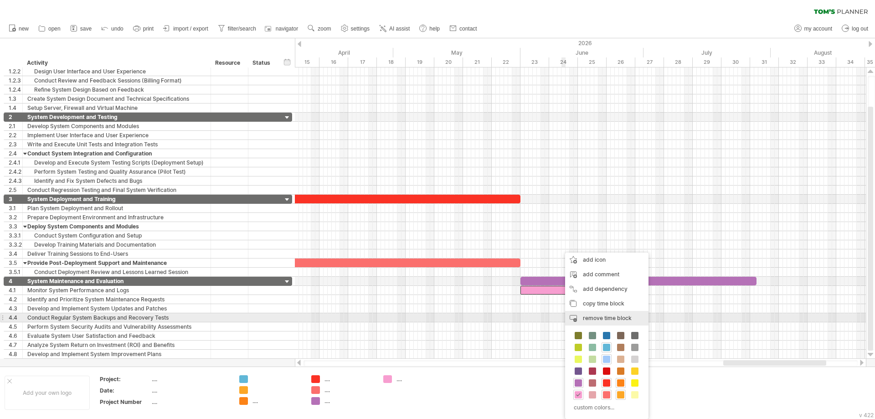
click at [597, 320] on span "remove time block" at bounding box center [607, 317] width 49 height 7
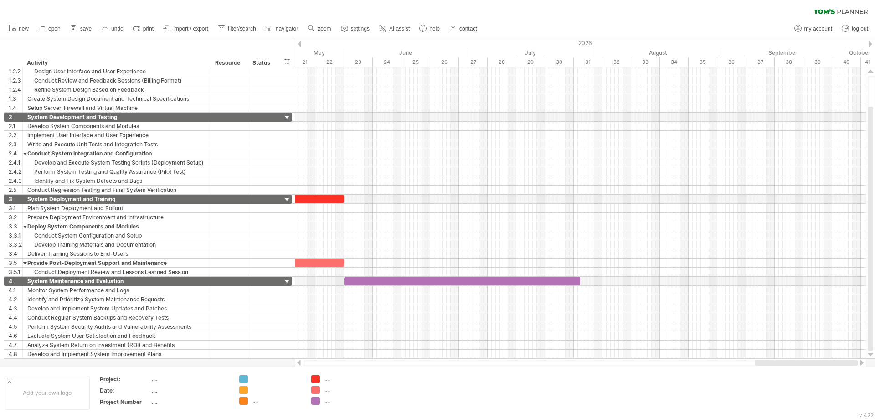
drag, startPoint x: 737, startPoint y: 364, endPoint x: 847, endPoint y: 364, distance: 109.4
click at [847, 364] on div at bounding box center [806, 362] width 103 height 5
click at [871, 44] on div at bounding box center [871, 44] width 4 height 6
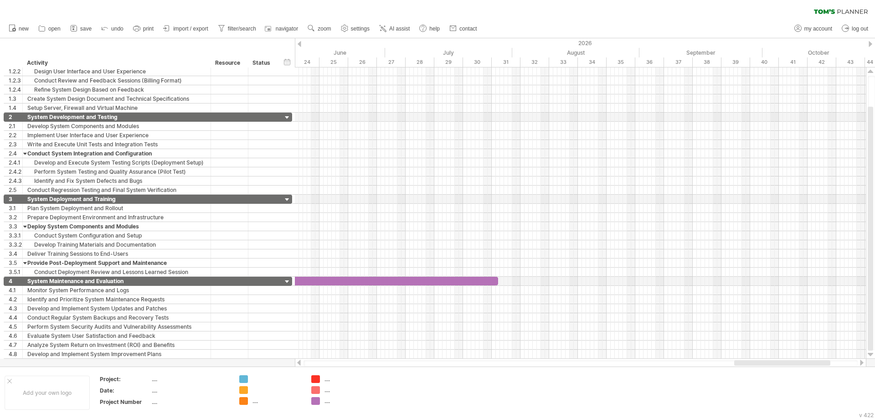
click at [871, 44] on div at bounding box center [871, 44] width 4 height 6
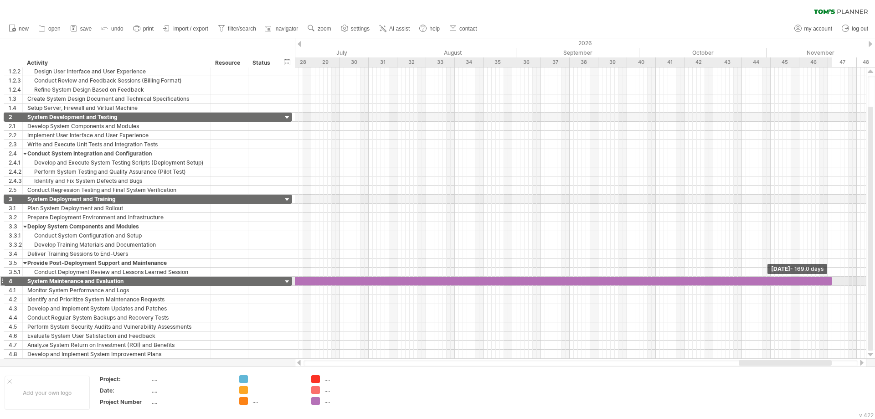
drag, startPoint x: 374, startPoint y: 283, endPoint x: 831, endPoint y: 283, distance: 457.1
click at [831, 283] on span at bounding box center [832, 281] width 4 height 9
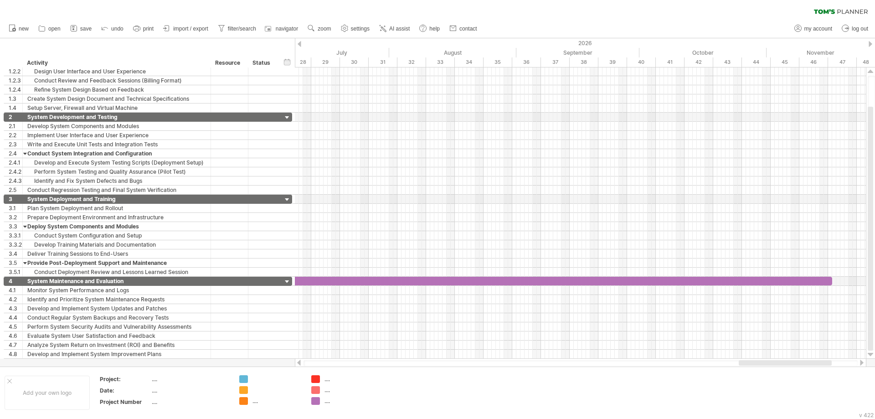
click at [869, 43] on div at bounding box center [871, 44] width 4 height 6
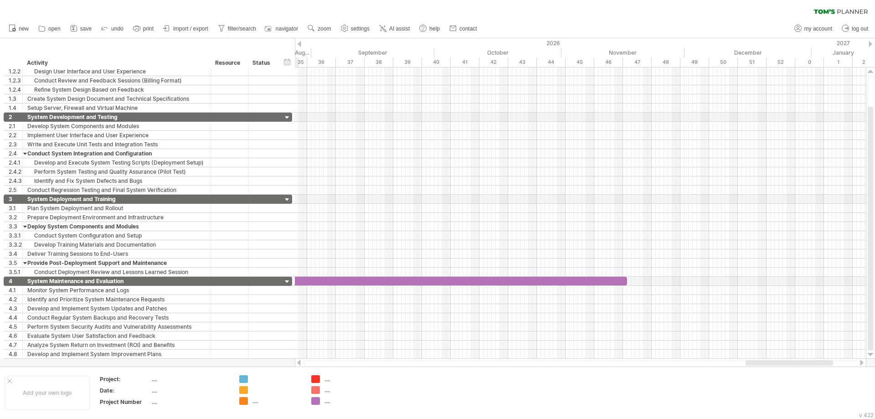
click at [869, 43] on div at bounding box center [871, 44] width 4 height 6
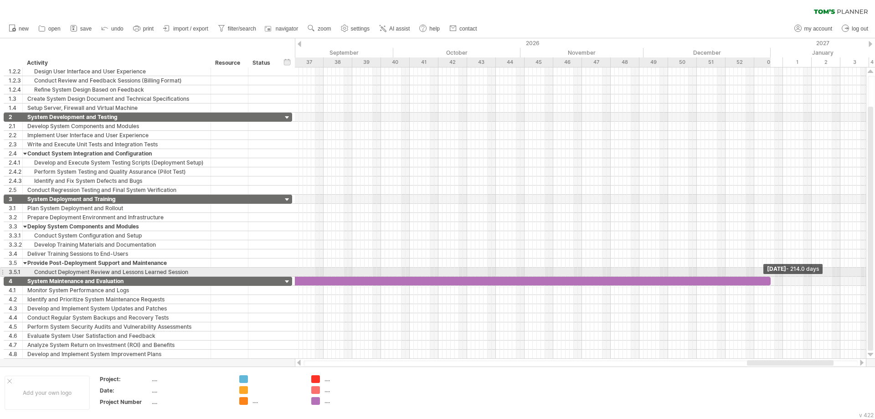
drag, startPoint x: 587, startPoint y: 281, endPoint x: 771, endPoint y: 273, distance: 184.8
click at [771, 273] on div "Flow Development Overall System Model Staff, Doctor, and Billing Interface Refi…" at bounding box center [580, 212] width 571 height 291
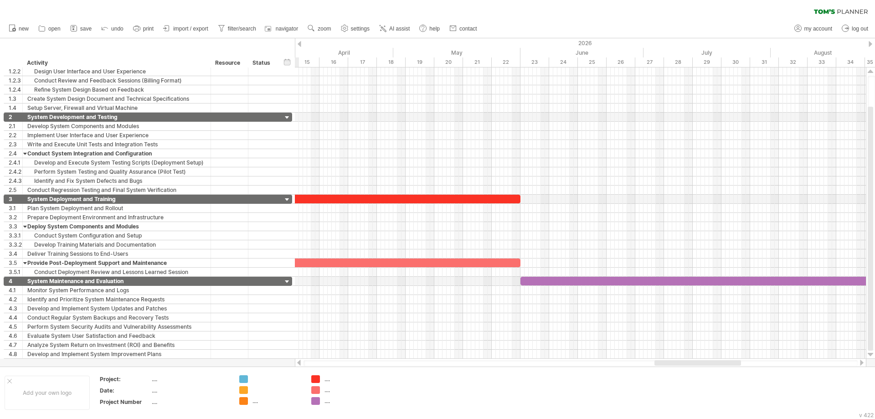
drag, startPoint x: 780, startPoint y: 363, endPoint x: 687, endPoint y: 363, distance: 92.5
click at [687, 363] on div at bounding box center [697, 362] width 87 height 5
click at [288, 198] on div at bounding box center [287, 200] width 9 height 9
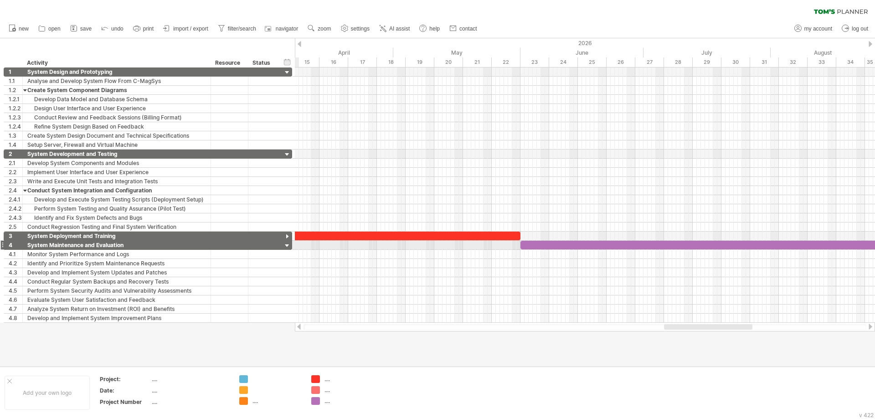
click at [285, 246] on div at bounding box center [287, 246] width 9 height 9
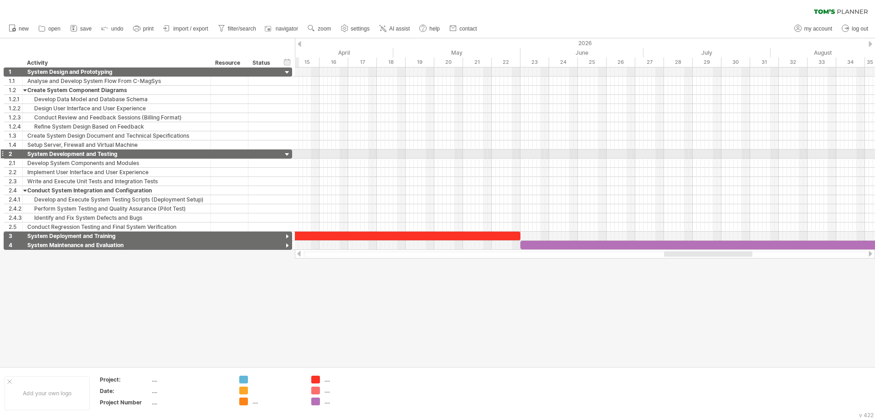
click at [288, 155] on div at bounding box center [287, 154] width 9 height 9
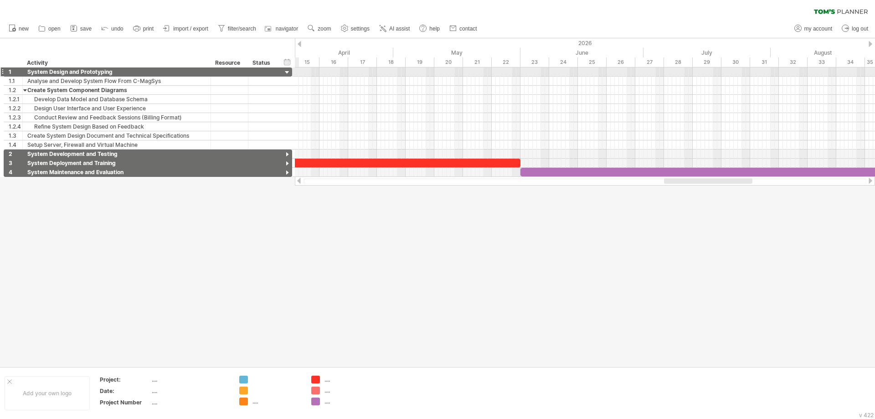
click at [287, 72] on div at bounding box center [287, 72] width 9 height 9
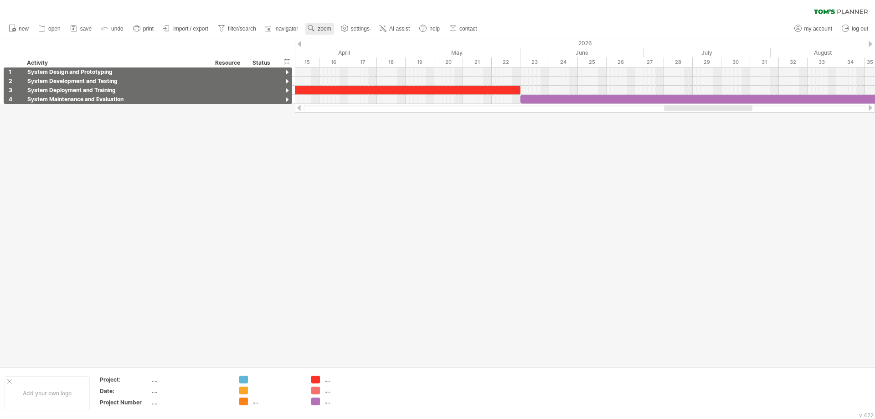
click at [319, 26] on span "zoom" at bounding box center [324, 29] width 13 height 6
click at [336, 41] on div "Month" at bounding box center [349, 38] width 51 height 15
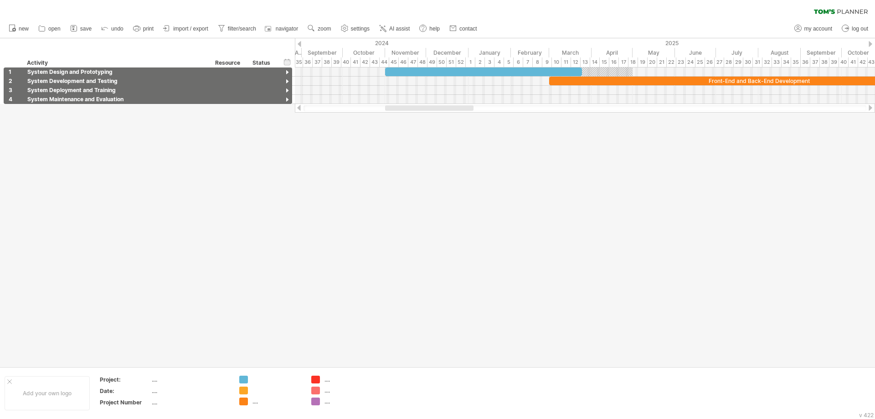
drag, startPoint x: 535, startPoint y: 108, endPoint x: 389, endPoint y: 95, distance: 146.4
click at [412, 114] on div "Trying to reach [DOMAIN_NAME] Connected again... 0% clear filter new 1" at bounding box center [437, 209] width 875 height 419
click at [328, 26] on span "zoom" at bounding box center [324, 29] width 13 height 6
click at [351, 56] on div "Week" at bounding box center [357, 53] width 51 height 15
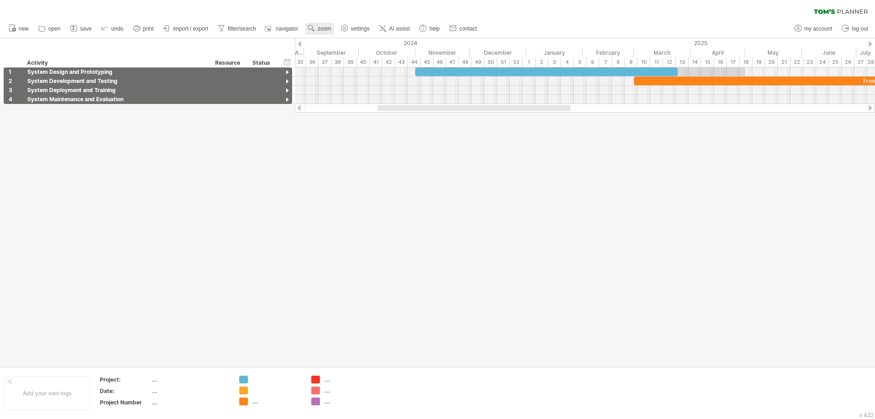
click at [323, 25] on link "zoom" at bounding box center [319, 29] width 28 height 12
click at [341, 67] on div "Day" at bounding box center [353, 65] width 51 height 15
click at [427, 107] on div at bounding box center [473, 107] width 193 height 5
click at [288, 71] on div at bounding box center [287, 72] width 9 height 9
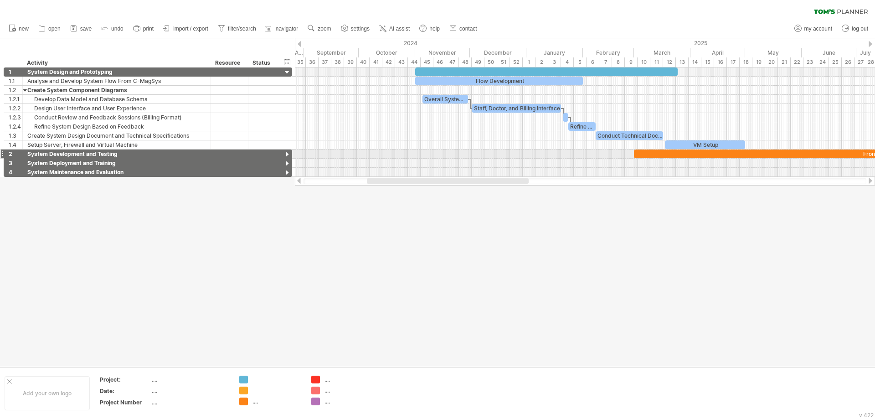
click at [287, 155] on div at bounding box center [287, 154] width 9 height 9
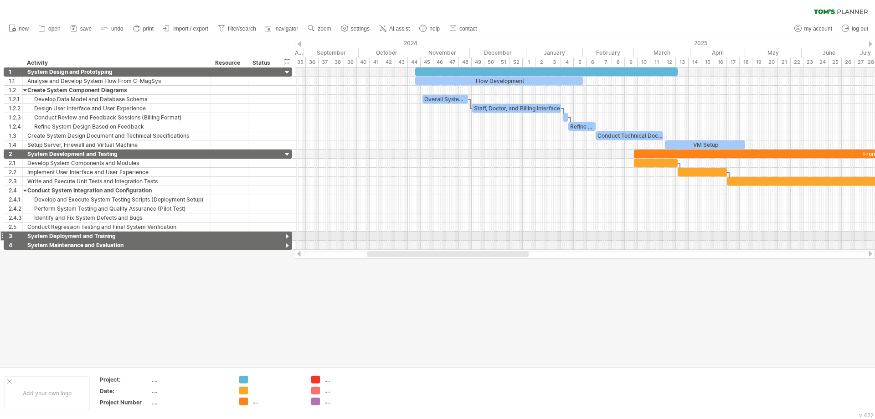
click at [287, 233] on div at bounding box center [287, 236] width 9 height 9
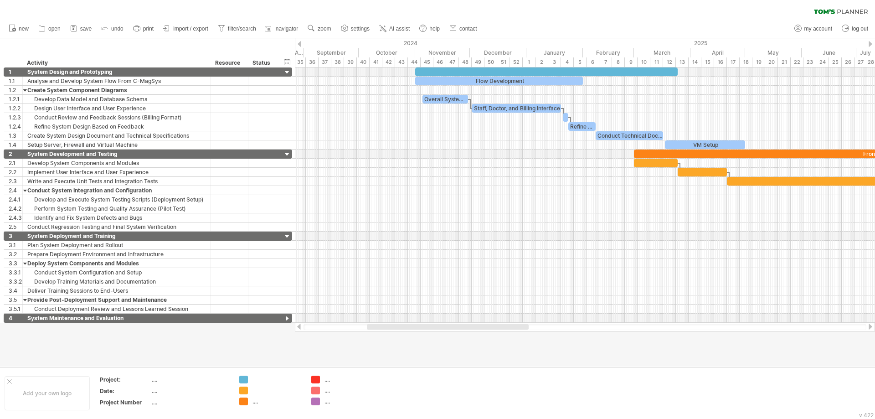
drag, startPoint x: 443, startPoint y: 326, endPoint x: 443, endPoint y: 351, distance: 25.5
click at [443, 351] on div "Trying to reach [DOMAIN_NAME] Connected again... 0% clear filter new 1" at bounding box center [437, 209] width 875 height 419
click at [286, 316] on div at bounding box center [287, 318] width 9 height 9
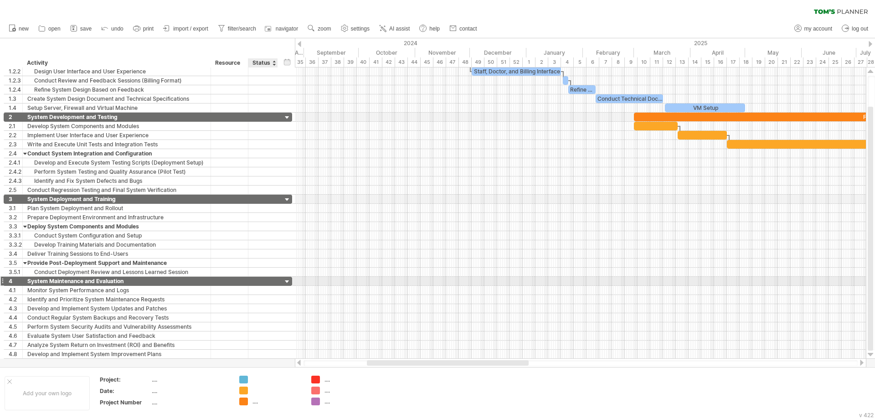
click at [283, 281] on div at bounding box center [287, 282] width 9 height 9
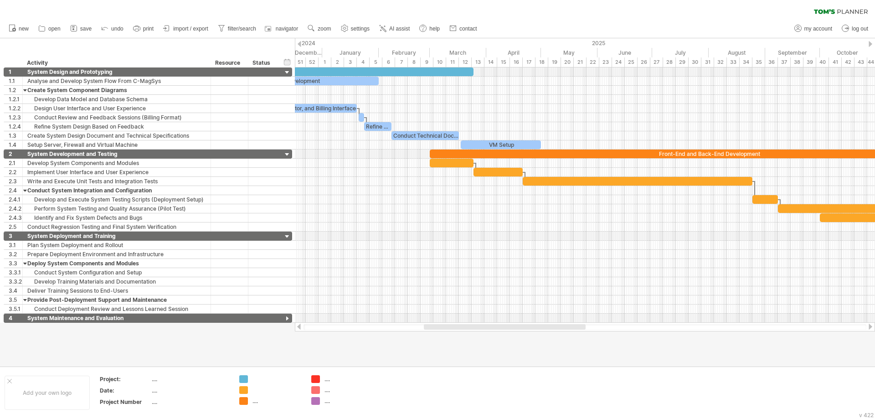
drag, startPoint x: 395, startPoint y: 328, endPoint x: 452, endPoint y: 327, distance: 57.0
click at [452, 327] on div at bounding box center [505, 326] width 162 height 5
click at [448, 161] on div at bounding box center [452, 163] width 44 height 9
click at [143, 31] on link "print" at bounding box center [144, 29] width 26 height 12
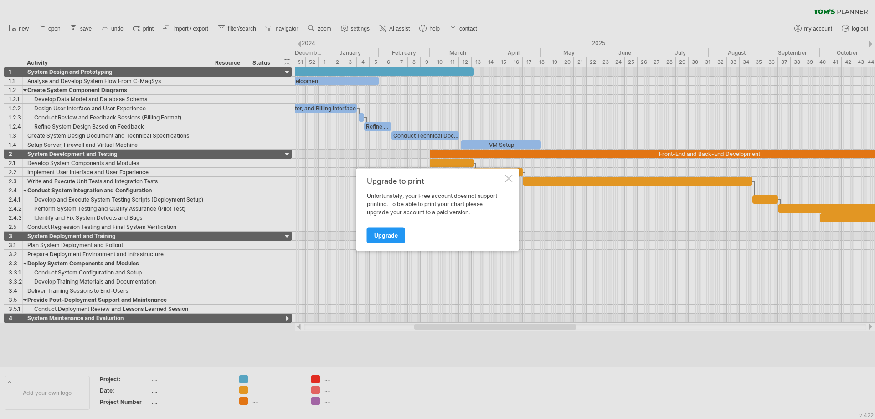
click at [506, 178] on div at bounding box center [508, 178] width 7 height 7
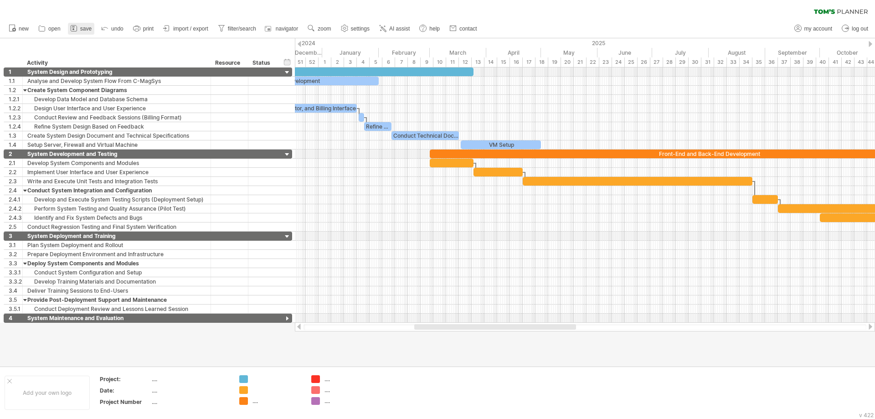
click at [83, 26] on span "save" at bounding box center [85, 29] width 11 height 6
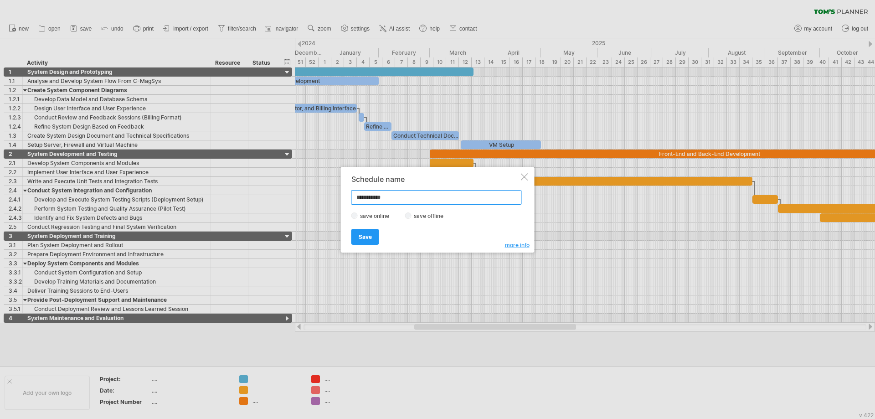
click at [406, 195] on input "**********" at bounding box center [436, 197] width 170 height 15
type input "**********"
click at [359, 242] on link "Save" at bounding box center [365, 237] width 28 height 16
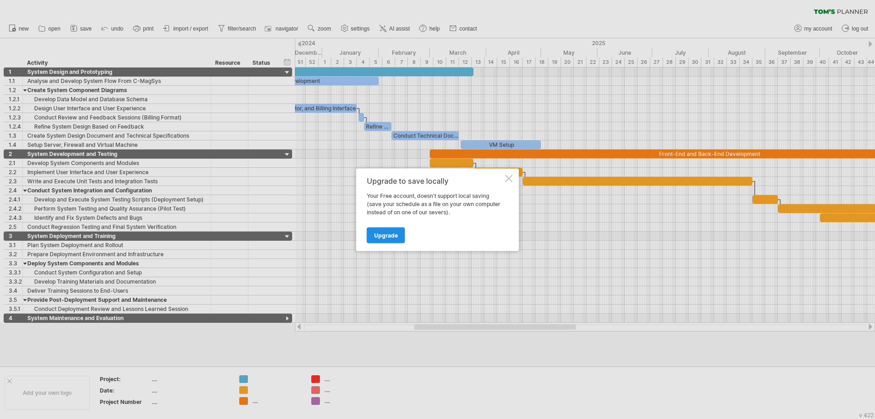
click at [384, 234] on span "Upgrade" at bounding box center [386, 235] width 24 height 7
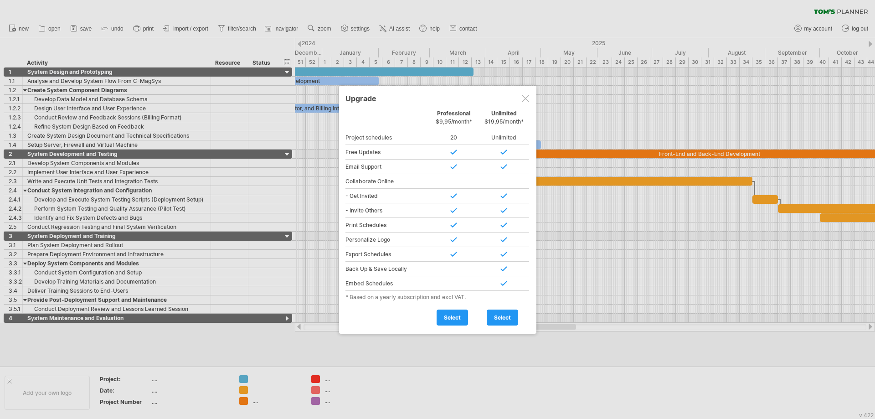
click at [529, 97] on div at bounding box center [525, 98] width 7 height 7
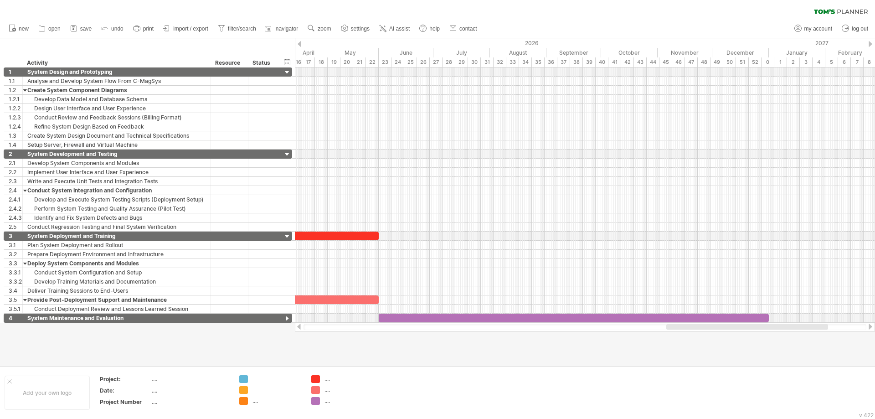
drag, startPoint x: 445, startPoint y: 328, endPoint x: 677, endPoint y: 312, distance: 232.5
click at [690, 333] on div "Trying to reach [DOMAIN_NAME] Connected again... 0% clear filter new 1" at bounding box center [437, 209] width 875 height 419
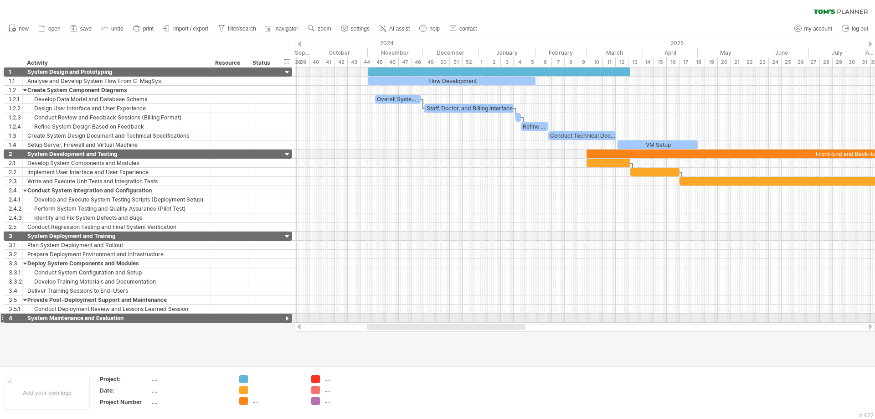
drag, startPoint x: 740, startPoint y: 326, endPoint x: 468, endPoint y: 319, distance: 271.7
click at [468, 319] on div "Trying to reach [DOMAIN_NAME] Connected again... 0% clear filter new 1" at bounding box center [437, 209] width 875 height 419
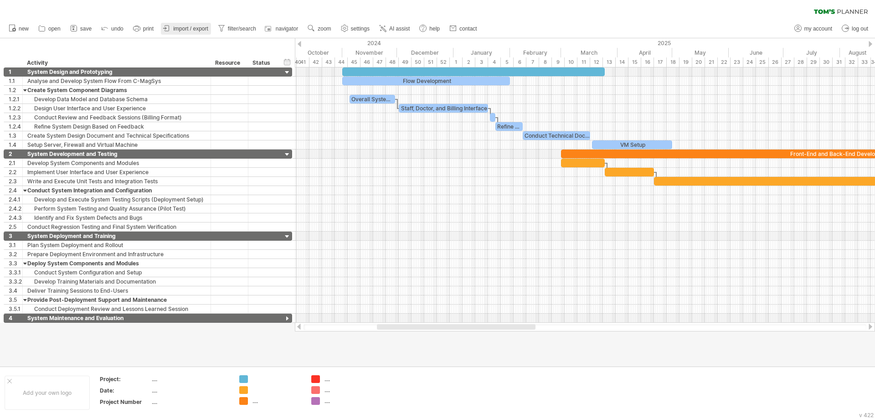
click at [182, 27] on span "import / export" at bounding box center [190, 29] width 35 height 6
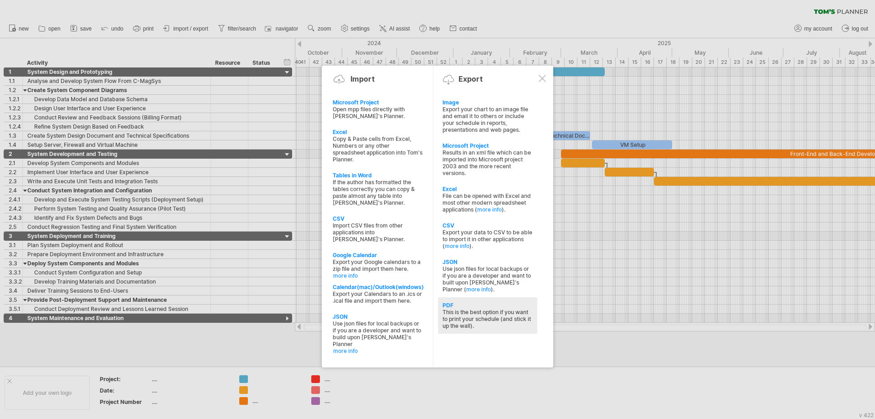
click at [459, 309] on div "This is the best option if you want to print your schedule (and stick it up the…" at bounding box center [488, 319] width 90 height 21
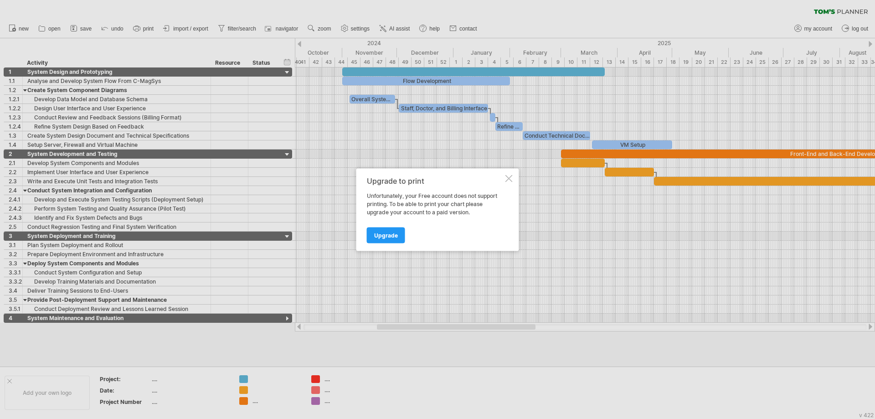
click at [509, 182] on div "Upgrade to print Unfortunately, your Free account does not support printing. To…" at bounding box center [437, 209] width 163 height 82
click at [509, 177] on div at bounding box center [508, 178] width 7 height 7
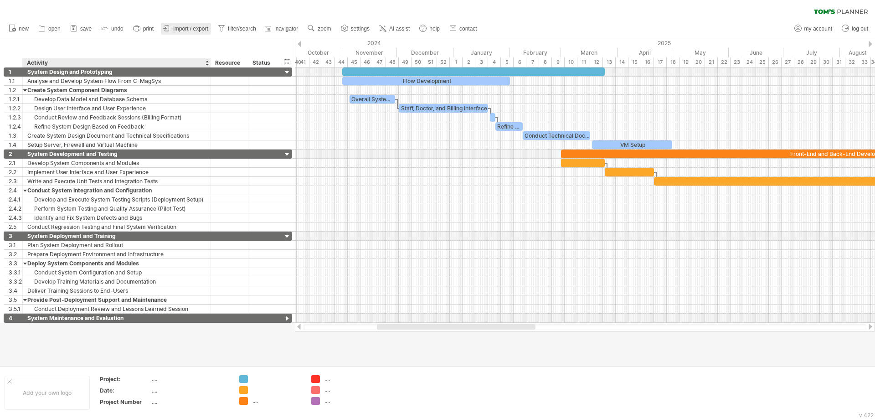
click at [189, 33] on link "import / export" at bounding box center [186, 29] width 50 height 12
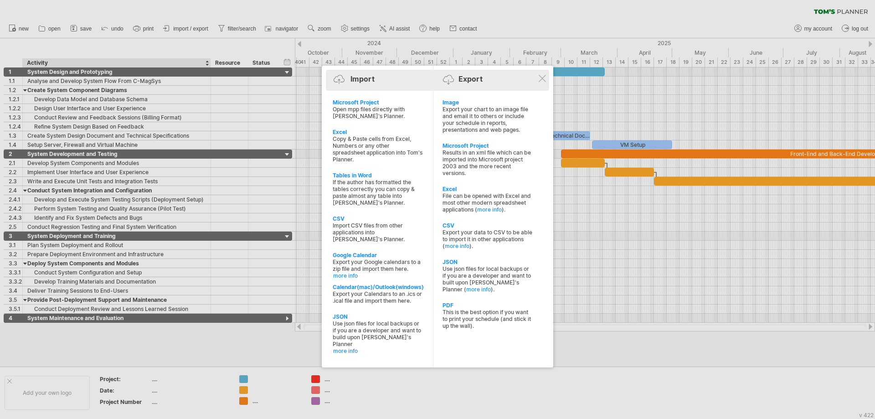
click at [546, 80] on div "Import Export" at bounding box center [437, 81] width 219 height 14
click at [542, 81] on div at bounding box center [542, 78] width 7 height 7
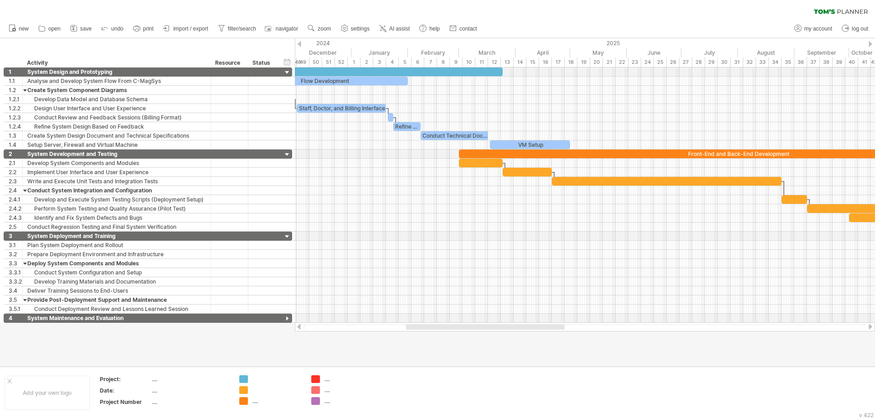
drag, startPoint x: 518, startPoint y: 329, endPoint x: 547, endPoint y: 329, distance: 29.2
click at [547, 329] on div at bounding box center [485, 326] width 159 height 5
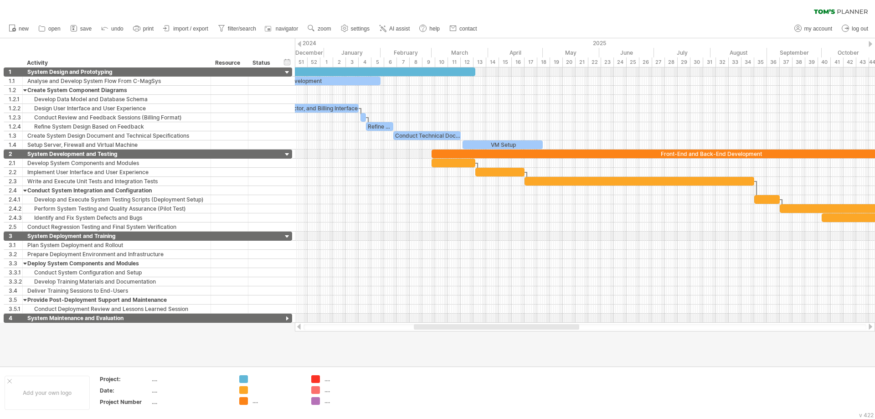
drag, startPoint x: 535, startPoint y: 327, endPoint x: 542, endPoint y: 324, distance: 8.2
click at [542, 324] on div at bounding box center [496, 326] width 165 height 5
click at [460, 165] on div at bounding box center [454, 163] width 44 height 9
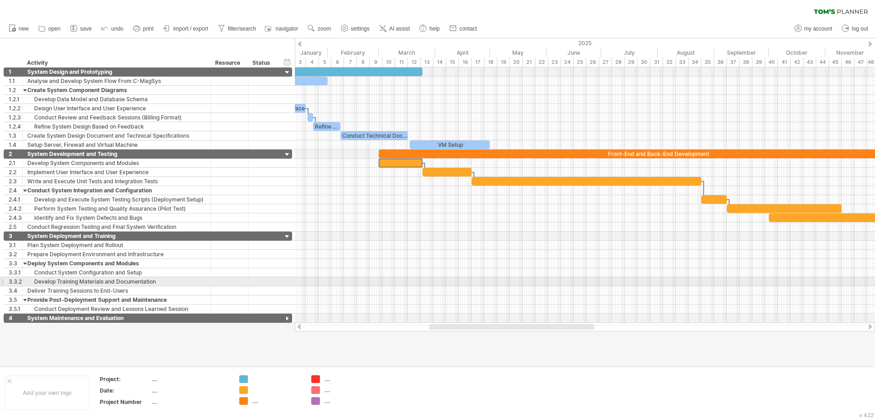
drag, startPoint x: 509, startPoint y: 325, endPoint x: 517, endPoint y: 273, distance: 53.6
click at [524, 283] on div "Trying to reach [DOMAIN_NAME] Connected again... 0% clear filter new 1" at bounding box center [437, 209] width 875 height 419
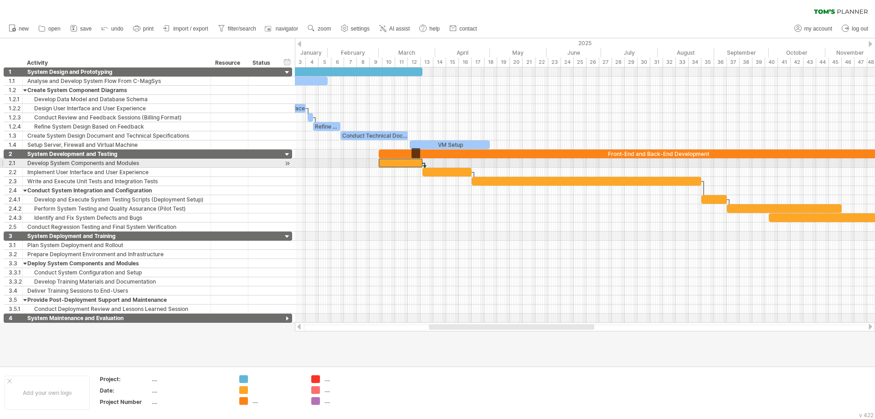
click at [404, 163] on div at bounding box center [401, 163] width 44 height 9
click at [450, 170] on div at bounding box center [446, 172] width 49 height 9
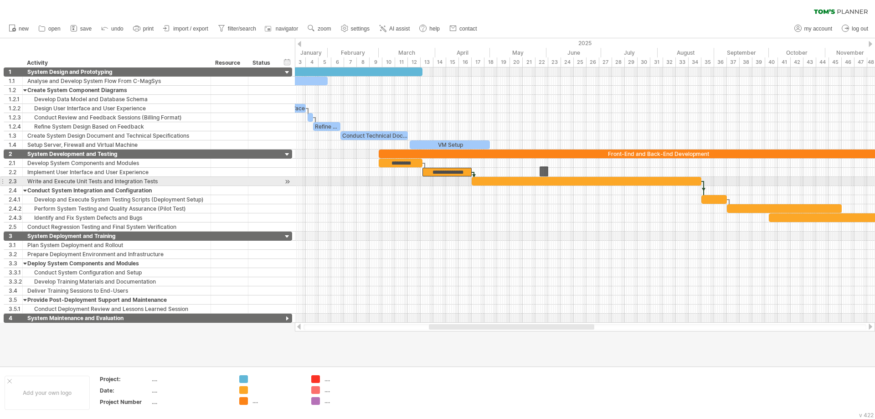
click at [542, 180] on div at bounding box center [587, 181] width 230 height 9
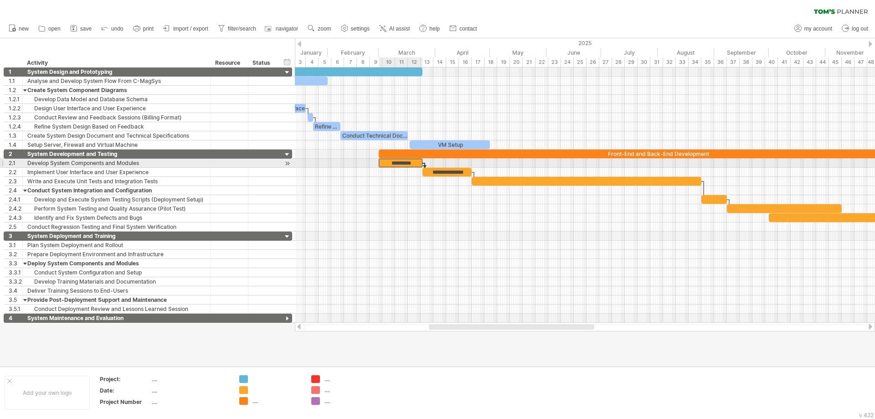
click at [402, 162] on div "*********" at bounding box center [401, 163] width 44 height 9
click at [443, 174] on div "**********" at bounding box center [446, 172] width 49 height 9
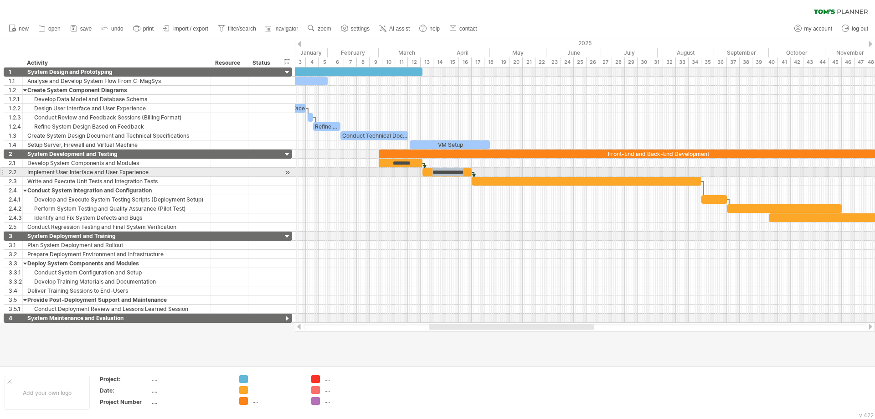
click at [443, 174] on div "**********" at bounding box center [446, 172] width 49 height 9
click at [513, 183] on div at bounding box center [587, 181] width 230 height 9
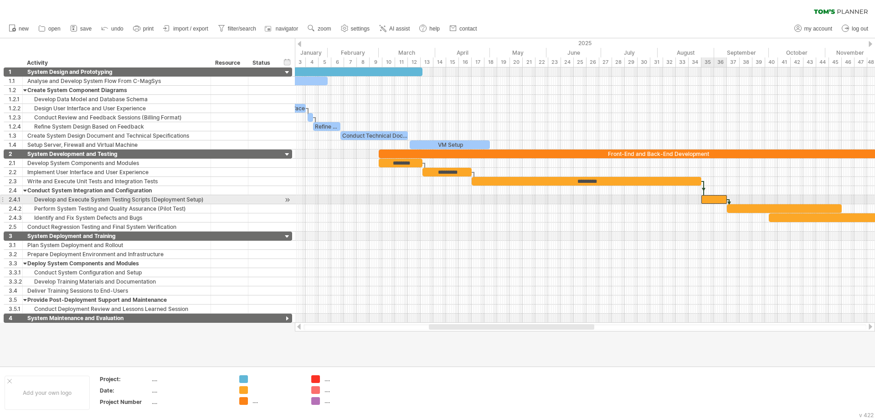
click at [711, 201] on div at bounding box center [714, 199] width 26 height 9
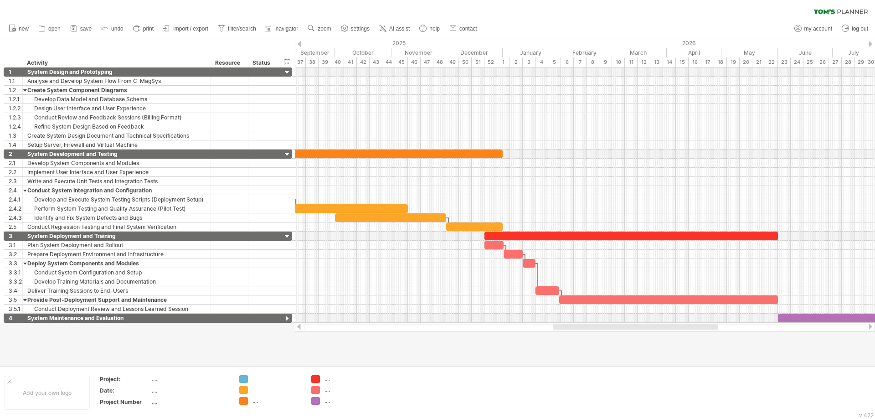
drag, startPoint x: 556, startPoint y: 327, endPoint x: 680, endPoint y: 342, distance: 124.8
click at [680, 342] on div "Trying to reach [DOMAIN_NAME] Connected again... 0% clear filter new 1" at bounding box center [437, 209] width 875 height 419
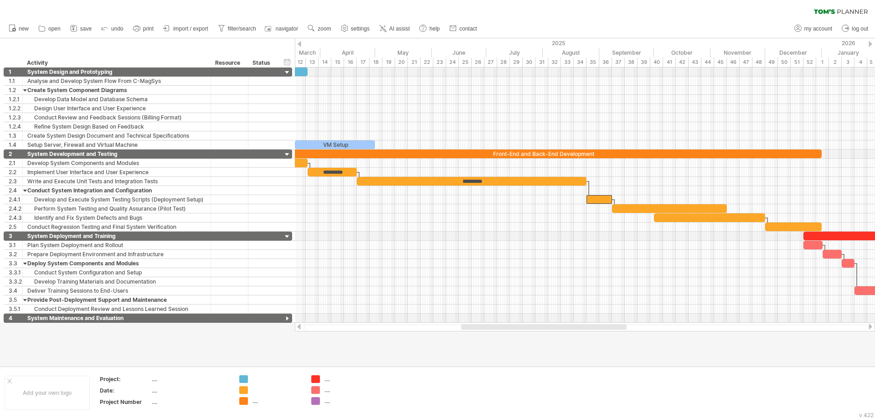
drag, startPoint x: 570, startPoint y: 328, endPoint x: 479, endPoint y: 327, distance: 91.2
click at [479, 327] on div at bounding box center [543, 326] width 165 height 5
click at [602, 200] on div at bounding box center [600, 199] width 26 height 9
click at [644, 208] on div at bounding box center [669, 208] width 115 height 9
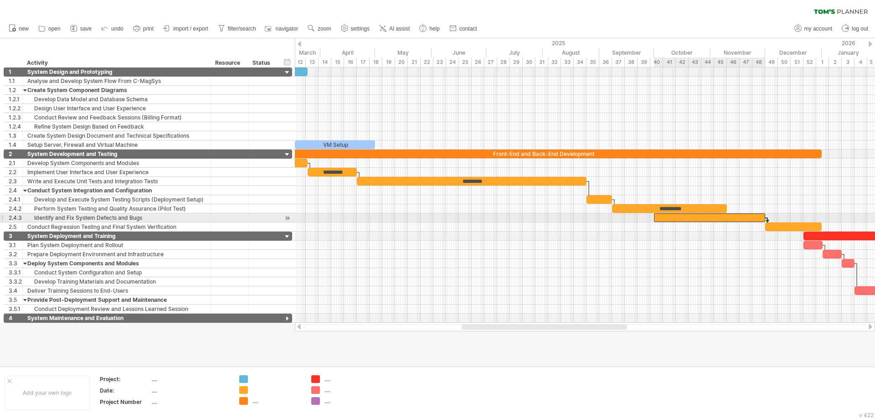
click at [669, 220] on div at bounding box center [709, 217] width 111 height 9
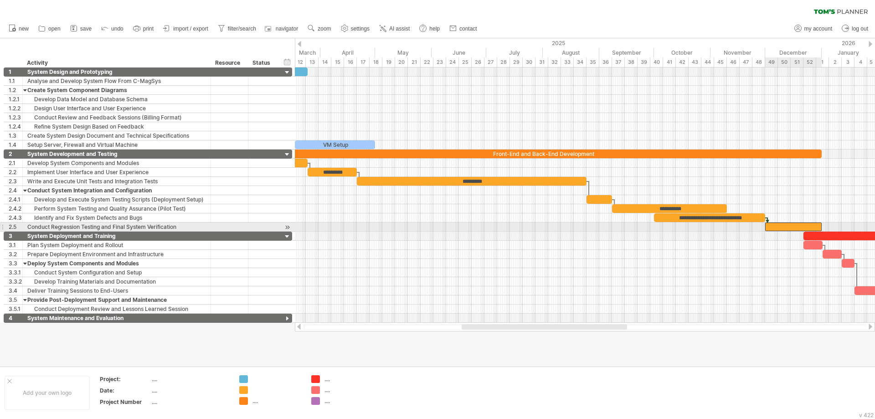
click at [788, 224] on div at bounding box center [793, 226] width 57 height 9
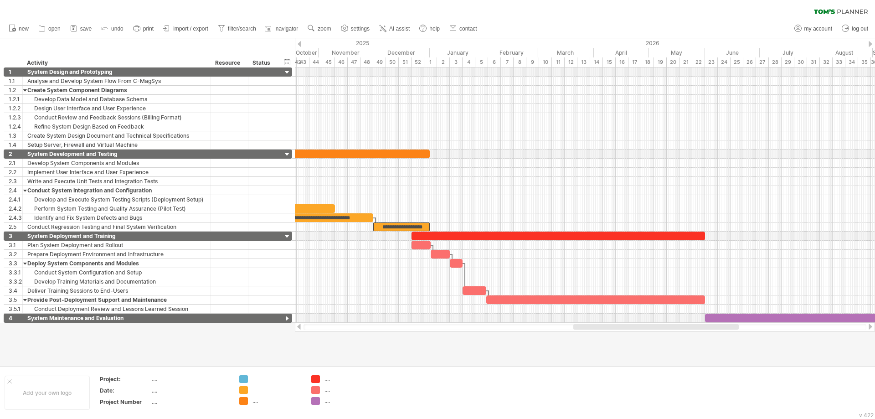
drag, startPoint x: 593, startPoint y: 326, endPoint x: 705, endPoint y: 331, distance: 111.8
click at [705, 331] on div at bounding box center [585, 326] width 580 height 9
click at [586, 232] on div at bounding box center [558, 236] width 293 height 9
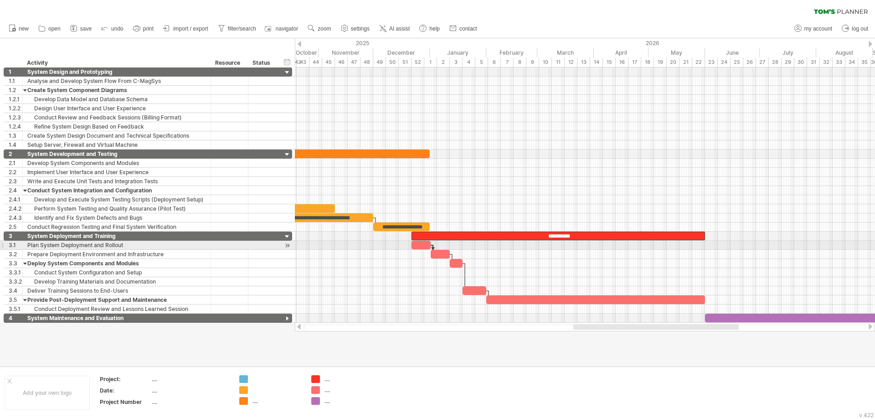
click at [420, 246] on div at bounding box center [421, 245] width 19 height 9
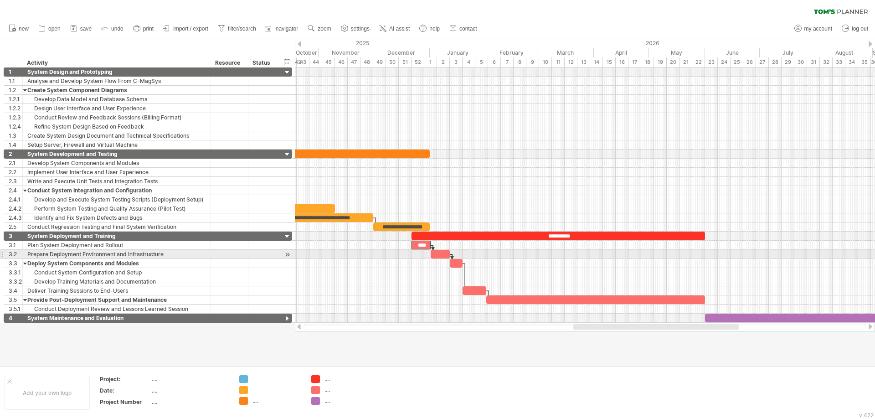
click at [439, 253] on div at bounding box center [440, 254] width 19 height 9
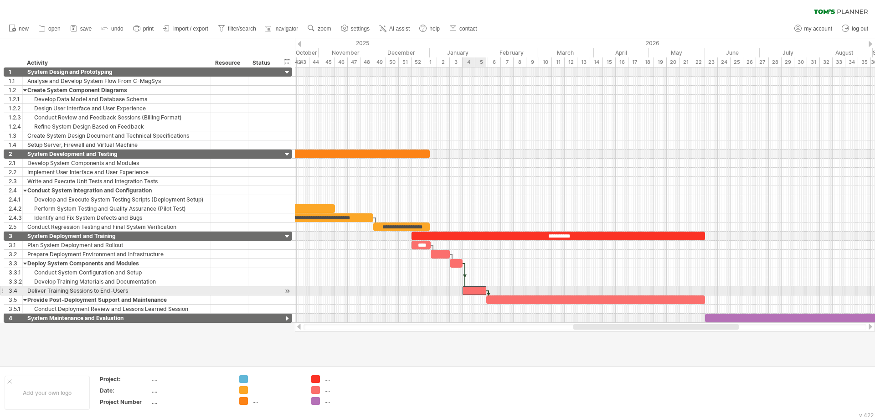
click at [474, 290] on div at bounding box center [475, 290] width 24 height 9
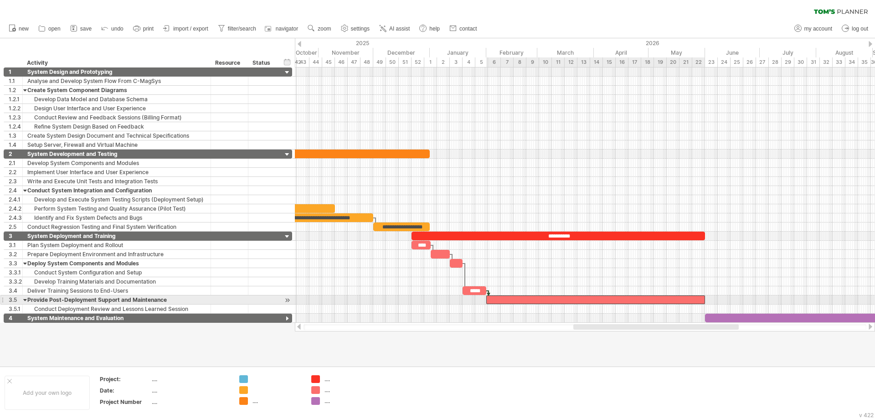
click at [551, 300] on div at bounding box center [595, 299] width 219 height 9
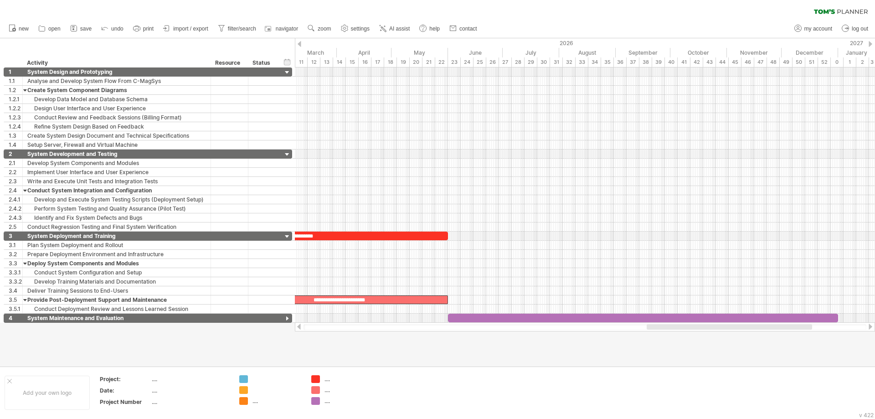
drag, startPoint x: 683, startPoint y: 329, endPoint x: 756, endPoint y: 340, distance: 74.1
click at [756, 340] on div "Trying to reach [DOMAIN_NAME] Connected again... 0% clear filter new 1" at bounding box center [437, 209] width 875 height 419
click at [670, 317] on div at bounding box center [643, 318] width 390 height 9
click at [288, 320] on div at bounding box center [287, 318] width 9 height 9
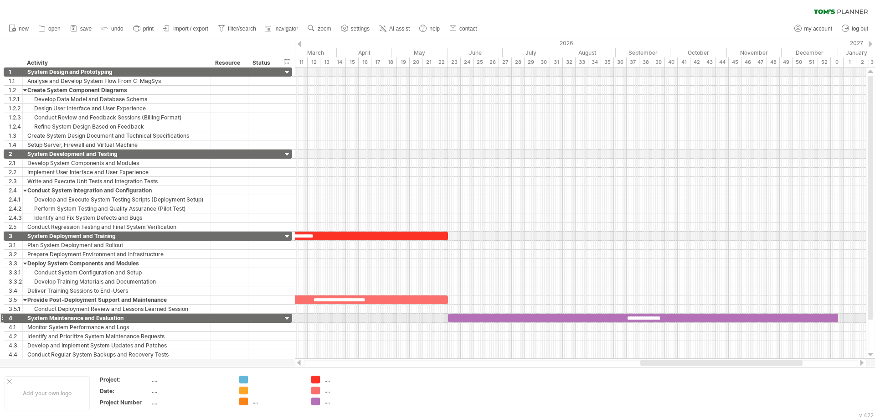
click at [288, 320] on div at bounding box center [287, 318] width 9 height 9
click at [672, 315] on div "**********" at bounding box center [643, 318] width 390 height 9
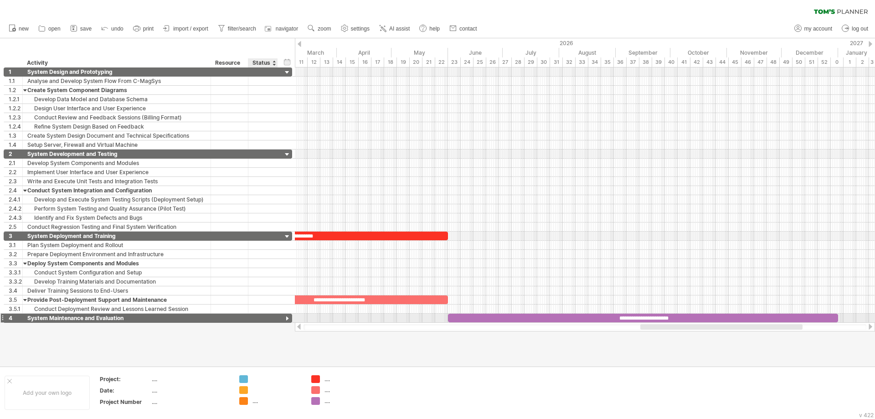
click at [286, 319] on div at bounding box center [287, 318] width 9 height 9
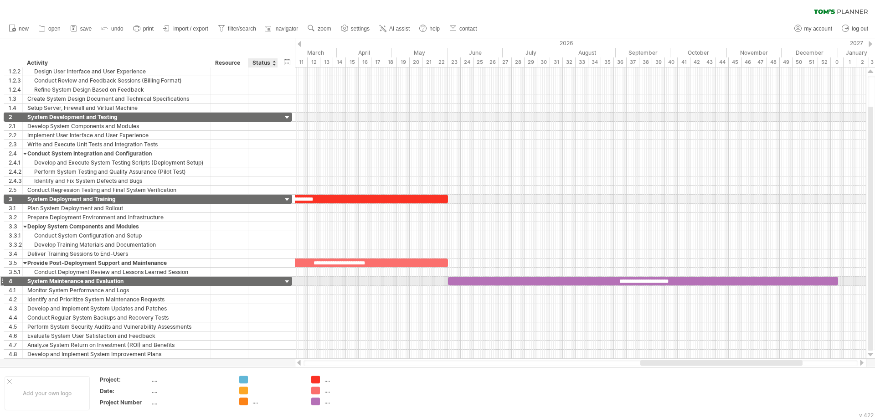
click at [289, 282] on div at bounding box center [287, 282] width 9 height 9
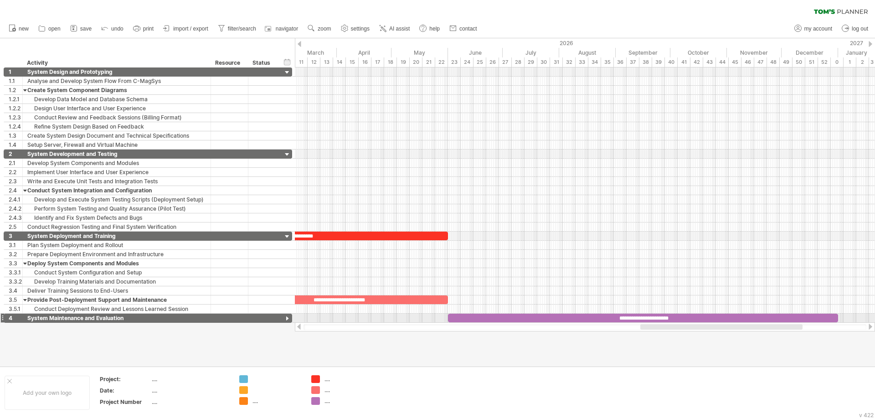
click at [690, 315] on div "**********" at bounding box center [643, 318] width 390 height 9
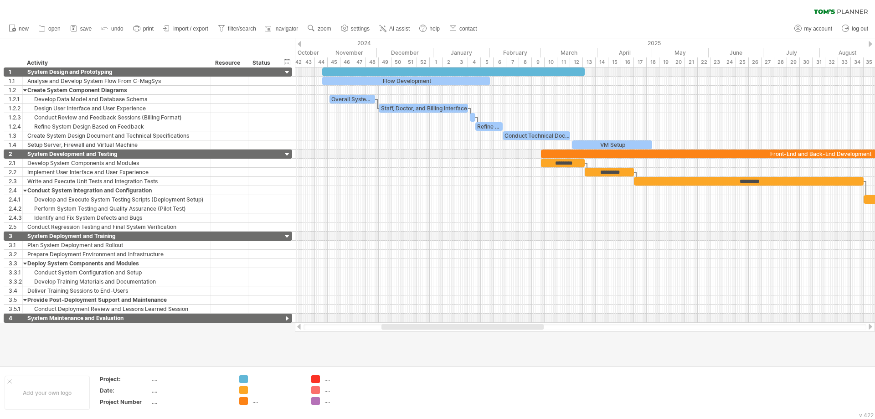
drag, startPoint x: 660, startPoint y: 326, endPoint x: 402, endPoint y: 324, distance: 258.9
click at [402, 324] on div at bounding box center [462, 326] width 162 height 5
click at [48, 395] on div "Add your own logo" at bounding box center [47, 393] width 85 height 34
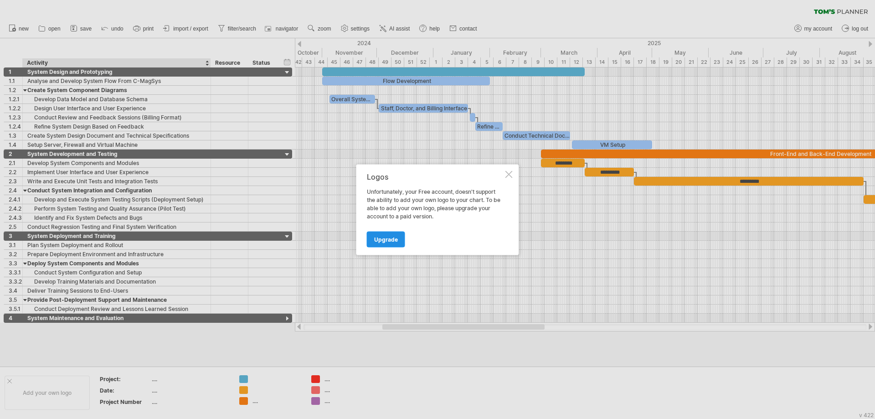
click at [376, 236] on span "Upgrade" at bounding box center [386, 239] width 24 height 7
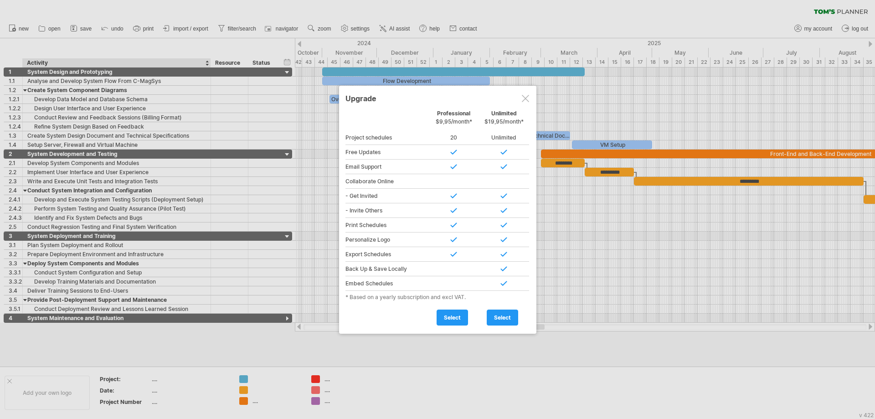
click at [465, 349] on div at bounding box center [437, 209] width 875 height 419
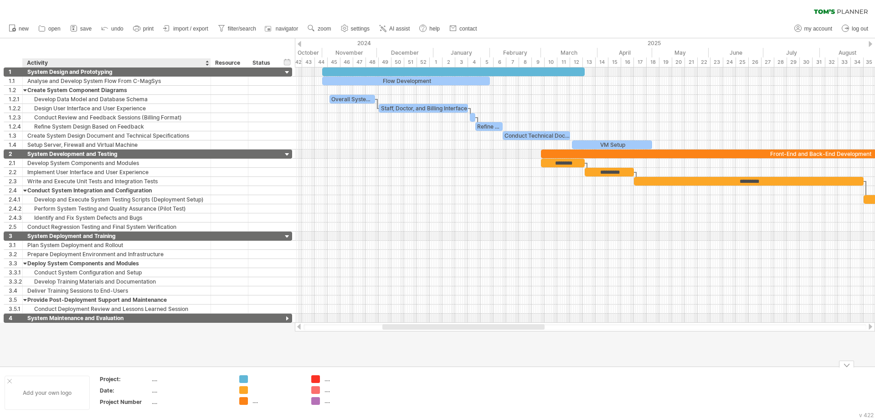
click at [62, 389] on div "Add your own logo" at bounding box center [47, 393] width 85 height 34
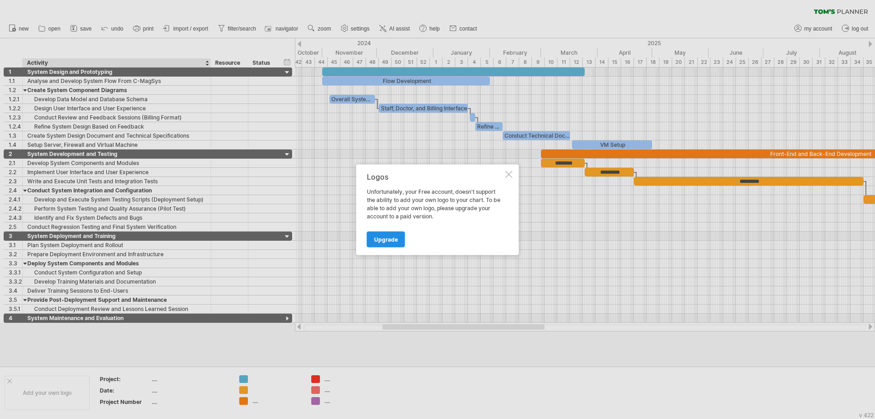
click at [398, 239] on link "Upgrade" at bounding box center [386, 239] width 38 height 16
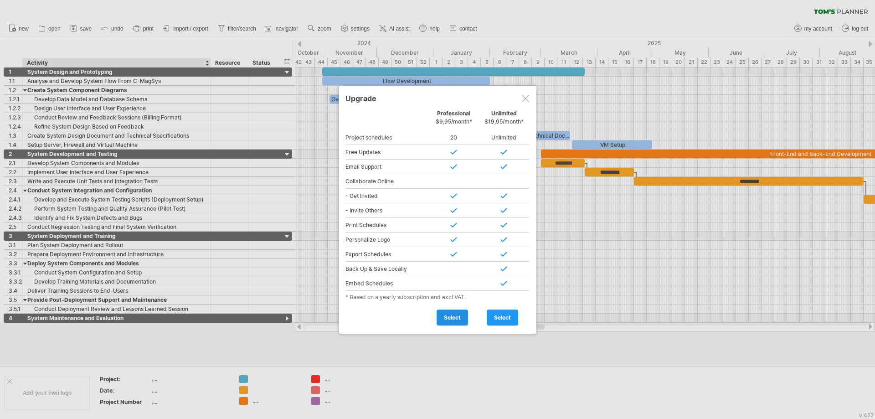
click at [452, 318] on span "select" at bounding box center [452, 317] width 17 height 7
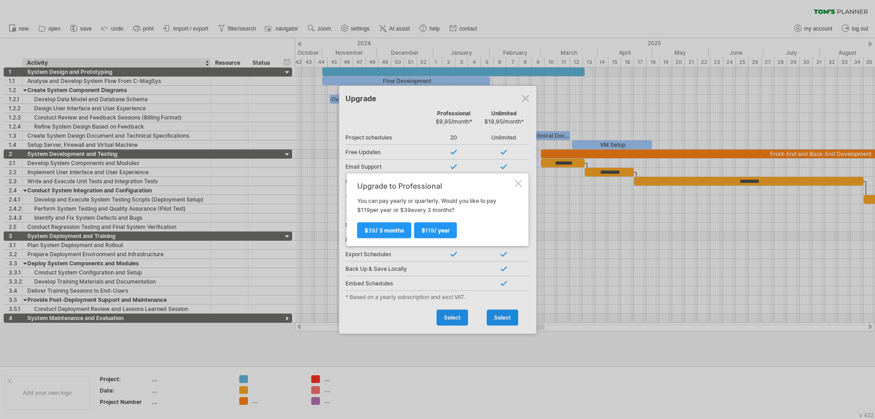
click at [515, 183] on div at bounding box center [518, 183] width 7 height 7
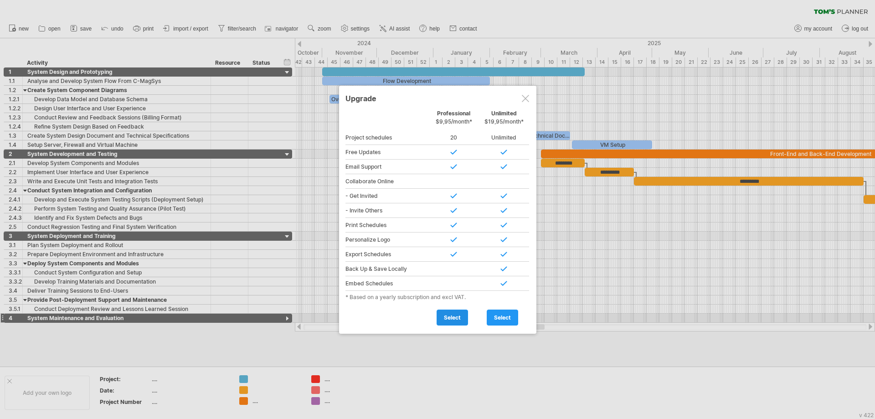
click at [447, 322] on link "select" at bounding box center [452, 317] width 31 height 16
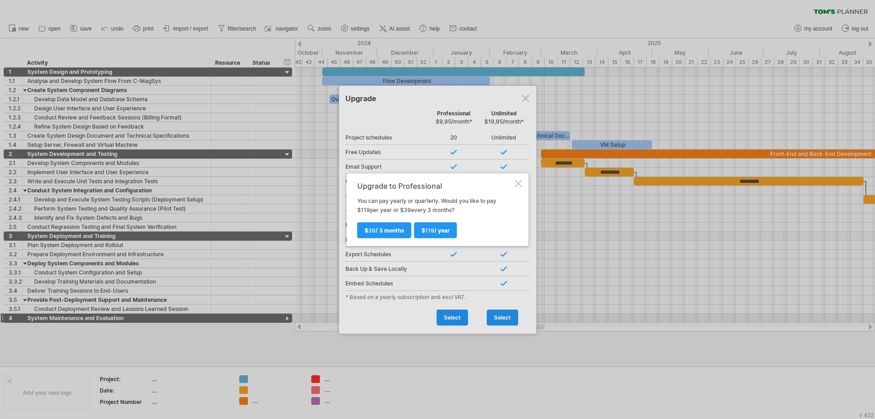
click at [522, 184] on div "Upgrade to Professional You can pay yearly or quarterly. Would you like to pay …" at bounding box center [438, 209] width 182 height 72
click at [520, 183] on div at bounding box center [518, 183] width 7 height 7
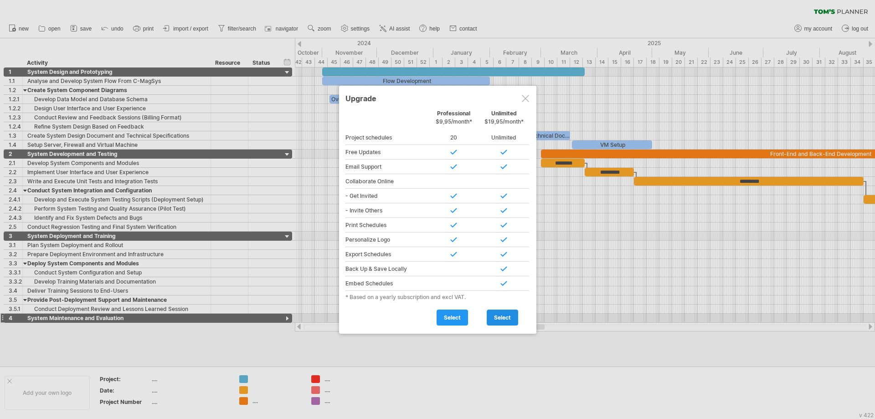
click at [503, 317] on span "select" at bounding box center [502, 317] width 17 height 7
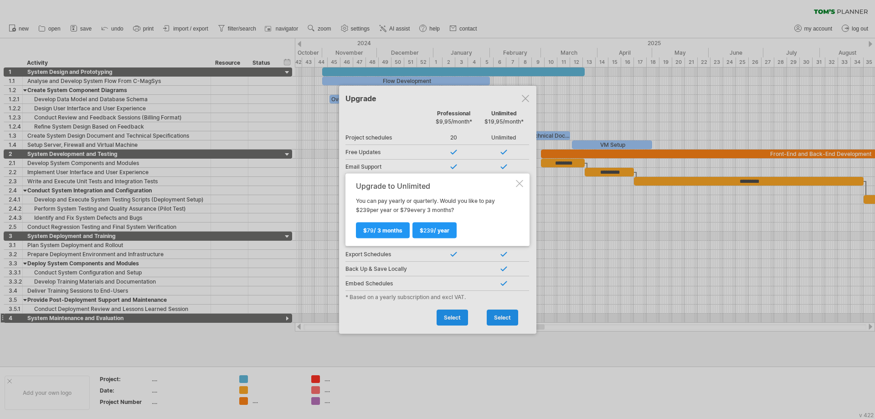
click at [522, 185] on div at bounding box center [519, 183] width 7 height 7
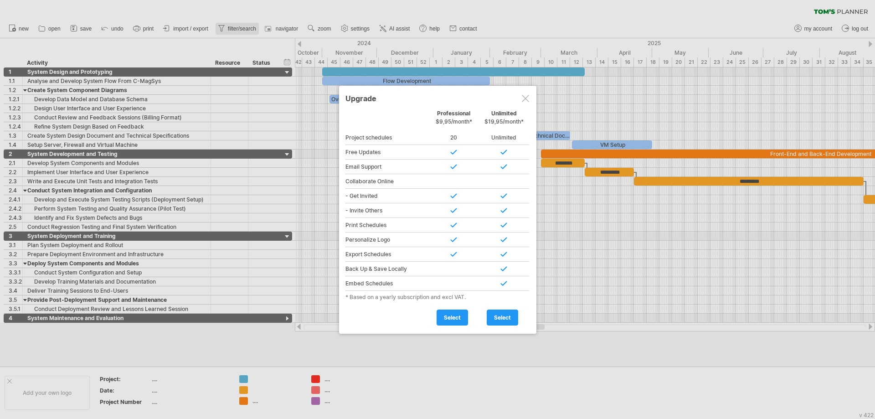
click at [257, 31] on div at bounding box center [437, 209] width 875 height 419
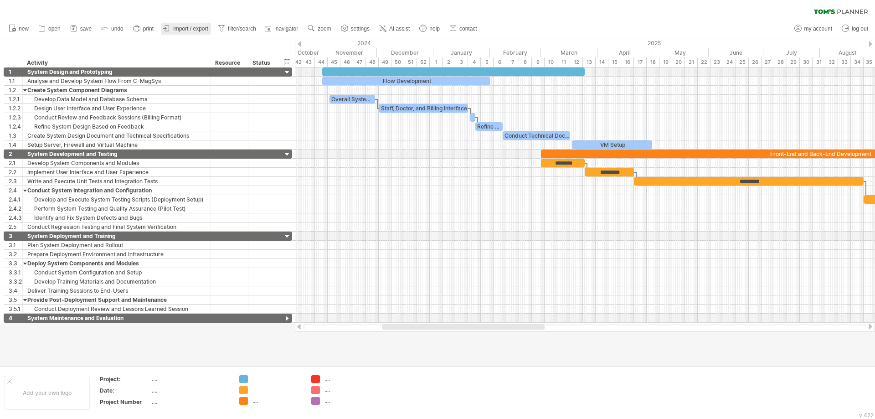
click at [189, 31] on span "import / export" at bounding box center [190, 29] width 35 height 6
